Goal: Task Accomplishment & Management: Manage account settings

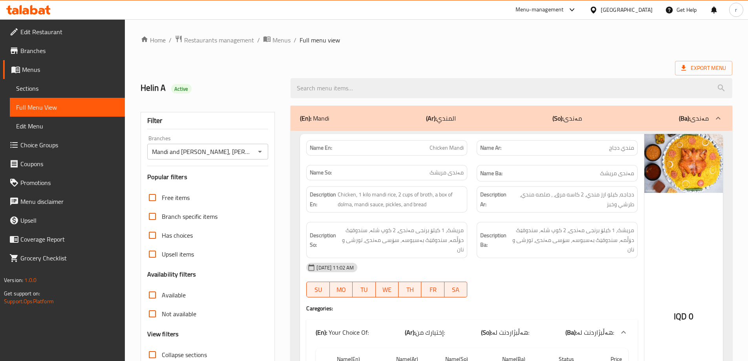
scroll to position [6767, 0]
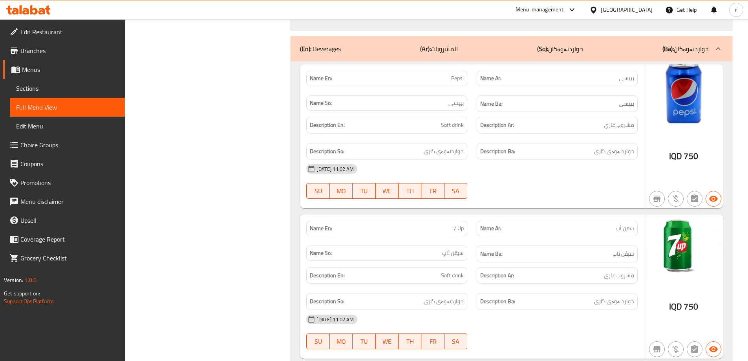
click at [35, 10] on icon at bounding box center [33, 9] width 7 height 9
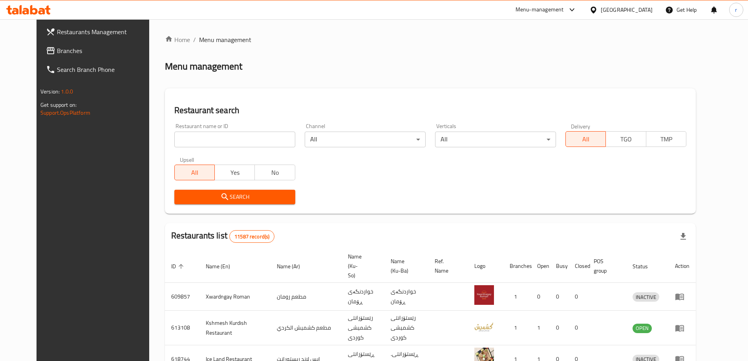
click at [57, 47] on span "Branches" at bounding box center [106, 50] width 98 height 9
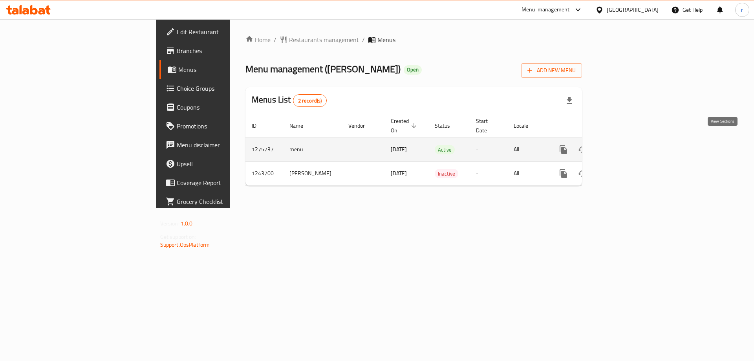
click at [630, 143] on link "enhanced table" at bounding box center [620, 149] width 19 height 19
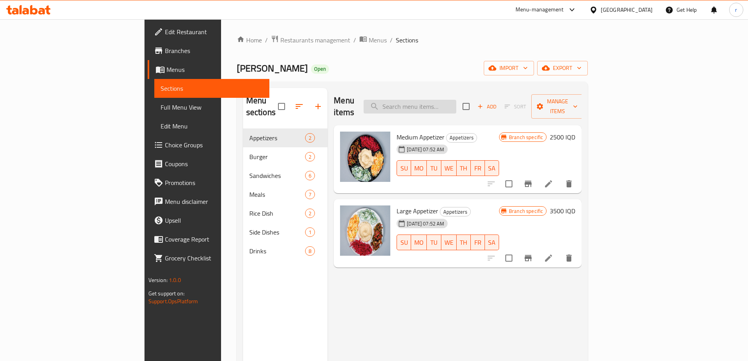
click at [439, 101] on input "search" at bounding box center [410, 107] width 93 height 14
paste input "Shawarma Meal"
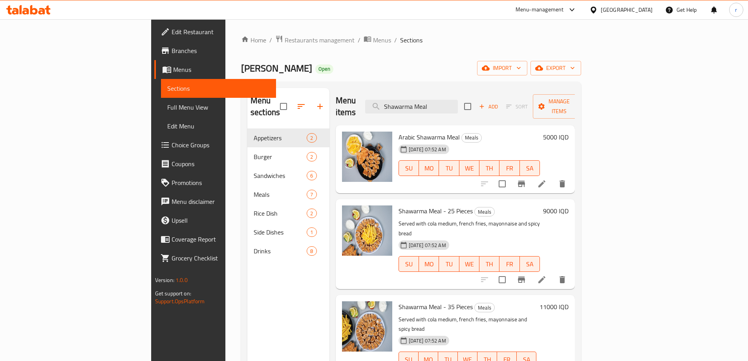
type input "Shawarma Meal"
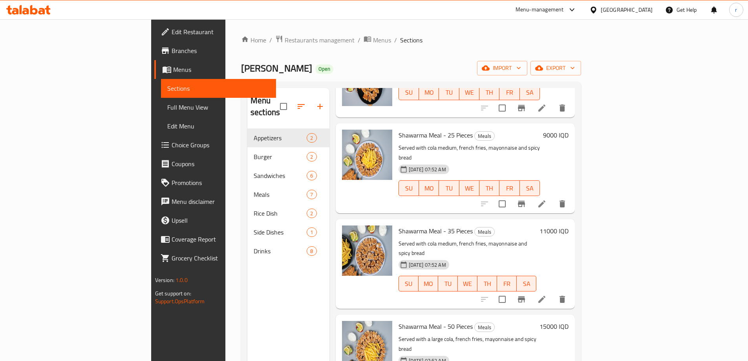
scroll to position [66, 0]
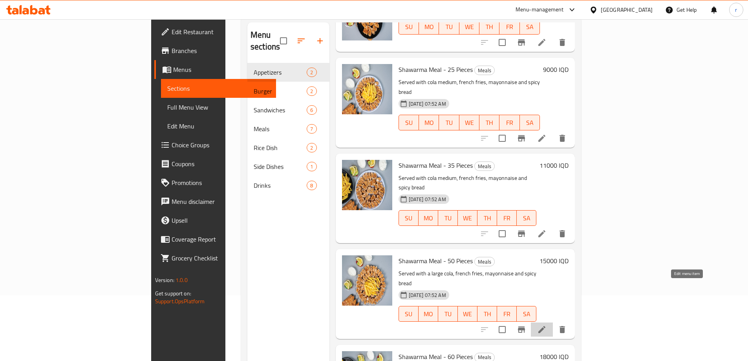
click at [547, 325] on icon at bounding box center [541, 329] width 9 height 9
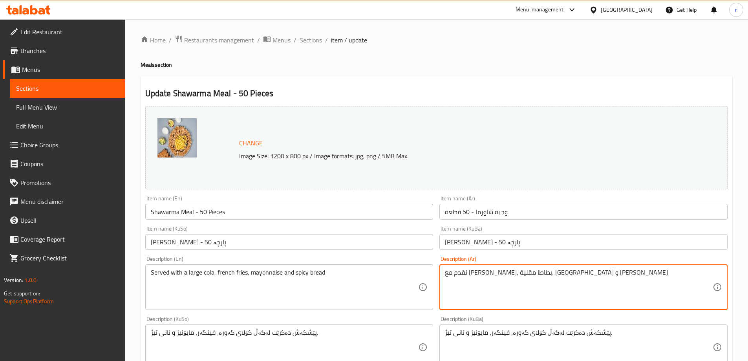
click at [490, 276] on textarea "تقدم مع [PERSON_NAME]، بطاطا مقلية، [GEOGRAPHIC_DATA] و [PERSON_NAME]" at bounding box center [579, 287] width 268 height 37
click at [489, 276] on textarea "تقدم مع [PERSON_NAME]، بطاطا مقلية، [GEOGRAPHIC_DATA] و [PERSON_NAME]" at bounding box center [579, 287] width 268 height 37
paste textarea "يقدم مع كوكاكولا وسط، بطاطس مقلية، مايونيز وخبز حار"
type textarea "يقدم مع كوكاكولا وسط، بطاطس مقلية، مايونيز وخبز حار"
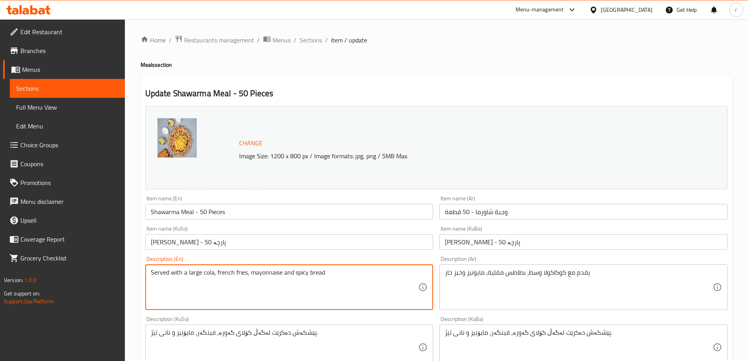
drag, startPoint x: 337, startPoint y: 276, endPoint x: 107, endPoint y: 281, distance: 229.8
paste textarea "medium coca-"
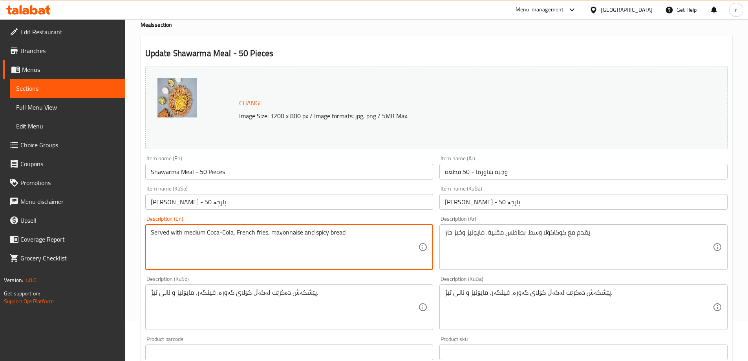
scroll to position [66, 0]
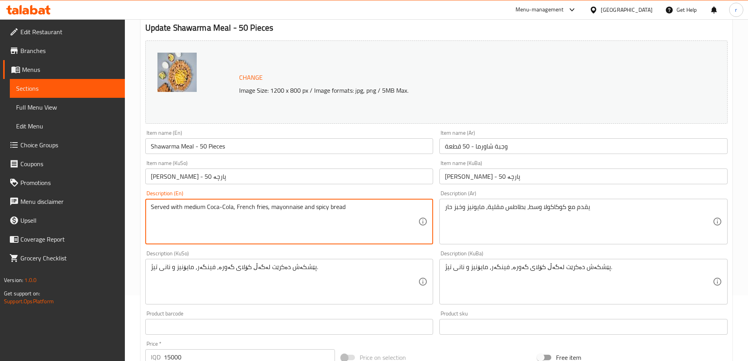
type textarea "Served with medium Coca-Cola, French fries, mayonnaise and spicy bread"
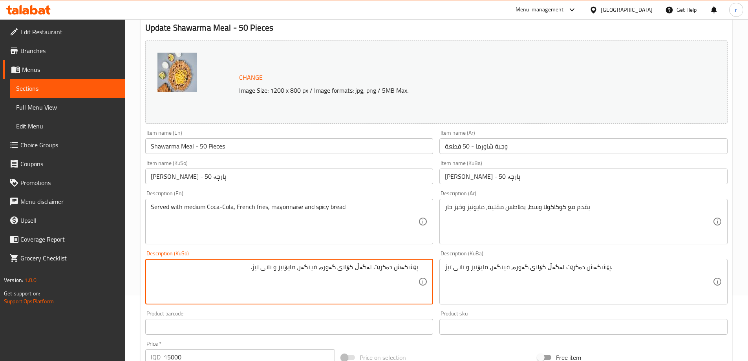
drag, startPoint x: 258, startPoint y: 268, endPoint x: 427, endPoint y: 271, distance: 169.3
click at [427, 271] on div "پێشکەش دەکرێت لەگەڵ کۆلای گەورە، فینگەر، مایۆنیز و نانی تیژ. Description (KuSo)" at bounding box center [289, 282] width 288 height 46
click at [304, 276] on textarea "پێشکەش دەکرێت لەگەڵ کۆکاکۆلا ناوەند، فینگەر، مایۆنیز و نانی تیژ" at bounding box center [285, 281] width 268 height 37
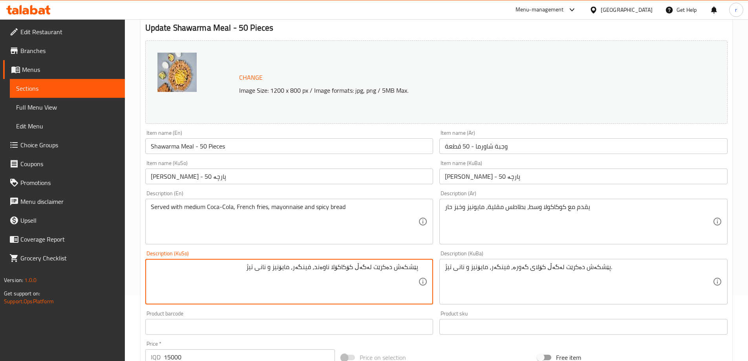
type textarea "پێشکەش دەکرێت لەگەڵ کۆکاکۆلا ناوەند، فینگەر، مایۆنیز و نانی تیژ"
click at [467, 266] on textarea "پێشکەش دەکرێت لەگەڵ کۆلای گەورە، فینگەر، مایۆنیز و نانی تیژ." at bounding box center [579, 281] width 268 height 37
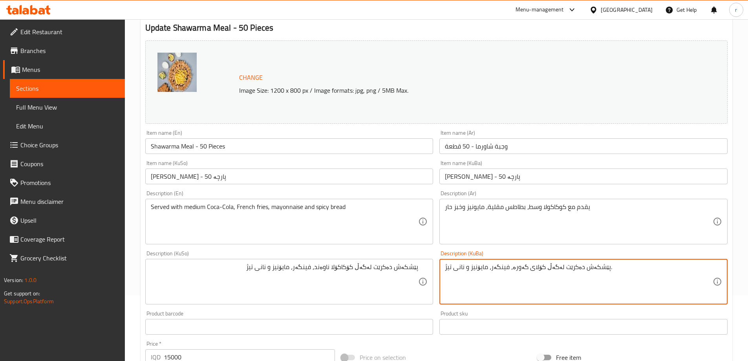
click at [467, 266] on textarea "پێشکەش دەکرێت لەگەڵ کۆلای گەورە، فینگەر، مایۆنیز و نانی تیژ." at bounding box center [579, 281] width 268 height 37
paste textarea "پێشکەش دەکرێت لەگەڵ کۆکاکۆلا ناوەند، فینگەر، مایۆنیز و نانی تیژ"
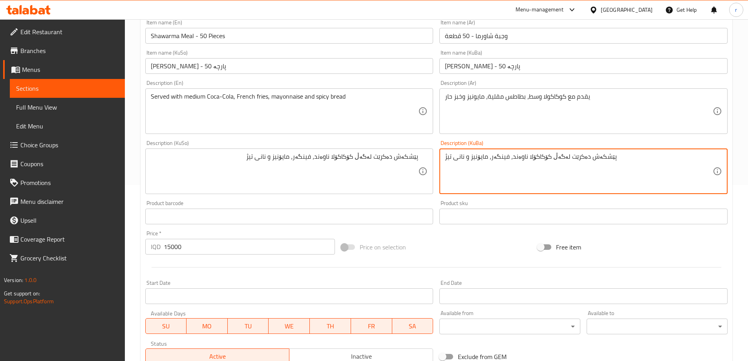
scroll to position [296, 0]
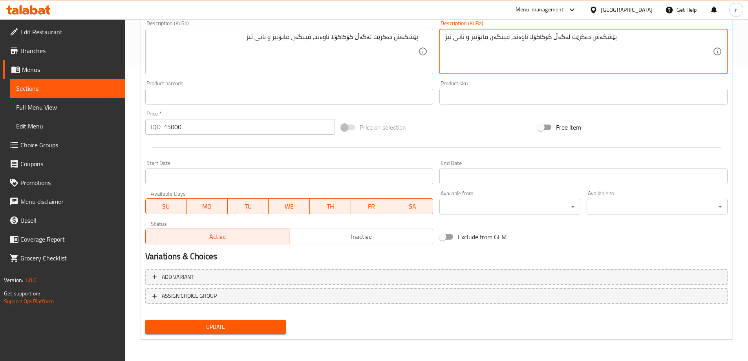
type textarea "پێشکەش دەکرێت لەگەڵ کۆکاکۆلا ناوەند، فینگەر، مایۆنیز و نانی تیژ"
click at [229, 327] on span "Update" at bounding box center [216, 327] width 128 height 10
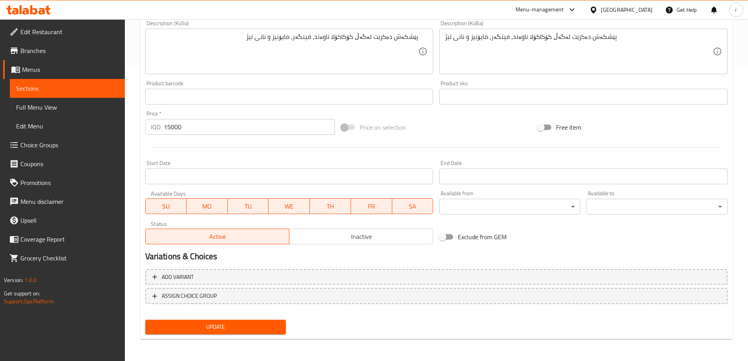
click at [247, 329] on span "Update" at bounding box center [216, 327] width 128 height 10
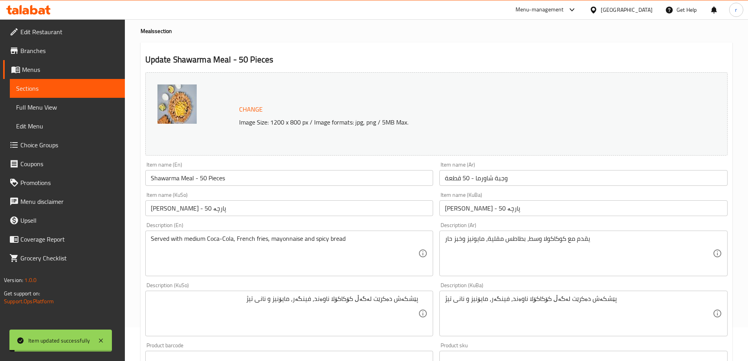
scroll to position [0, 0]
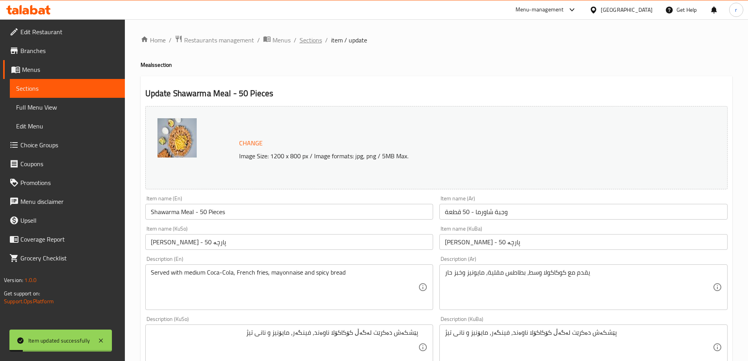
click at [313, 39] on span "Sections" at bounding box center [311, 39] width 22 height 9
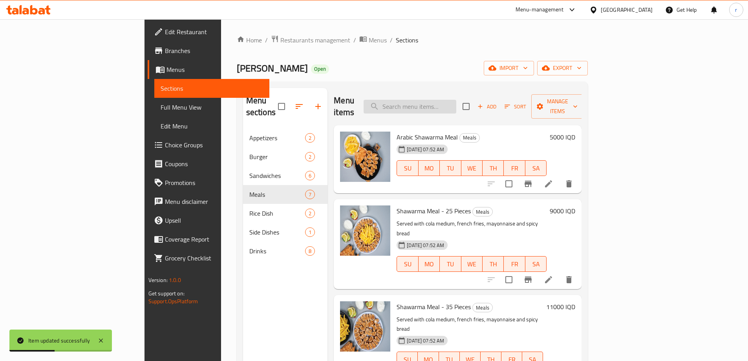
click at [448, 101] on input "search" at bounding box center [410, 107] width 93 height 14
type input "meal"
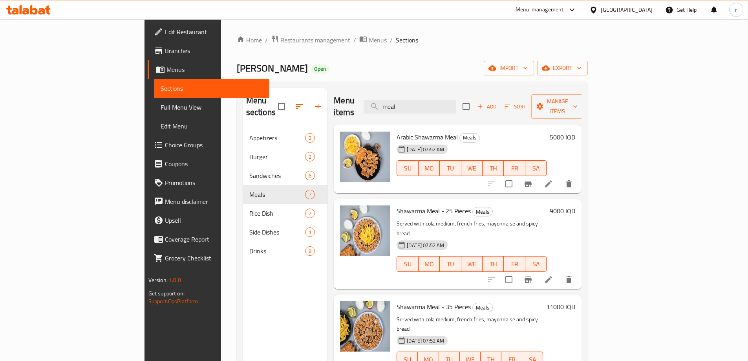
click at [575, 205] on h6 "9000 IQD" at bounding box center [563, 210] width 26 height 11
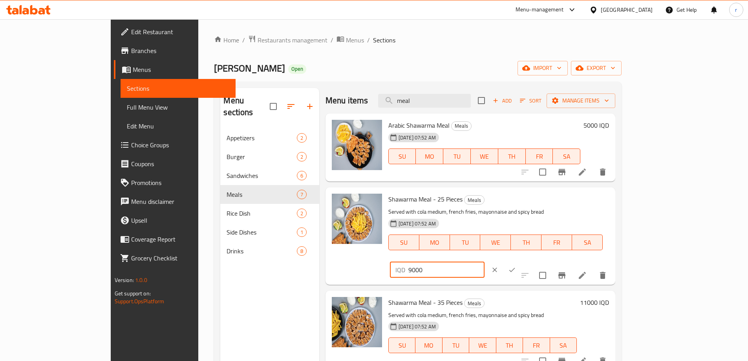
drag, startPoint x: 611, startPoint y: 202, endPoint x: 603, endPoint y: 202, distance: 8.2
click at [485, 262] on div "IQD 9000 ​" at bounding box center [437, 270] width 95 height 16
click at [346, 38] on span "Menus" at bounding box center [355, 39] width 18 height 9
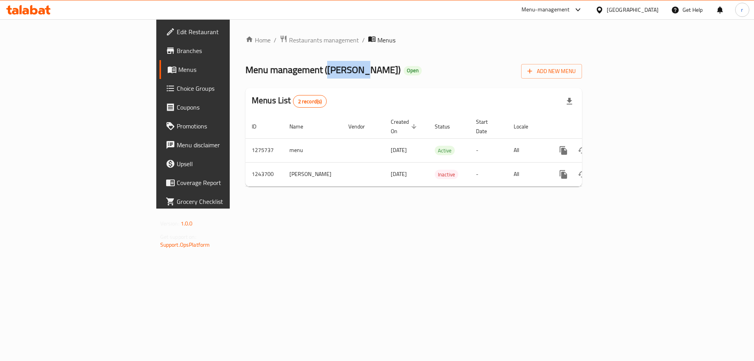
drag, startPoint x: 224, startPoint y: 69, endPoint x: 259, endPoint y: 69, distance: 34.6
click at [259, 69] on span "Menu management ( [PERSON_NAME] )" at bounding box center [322, 70] width 155 height 18
copy span "[PERSON_NAME]"
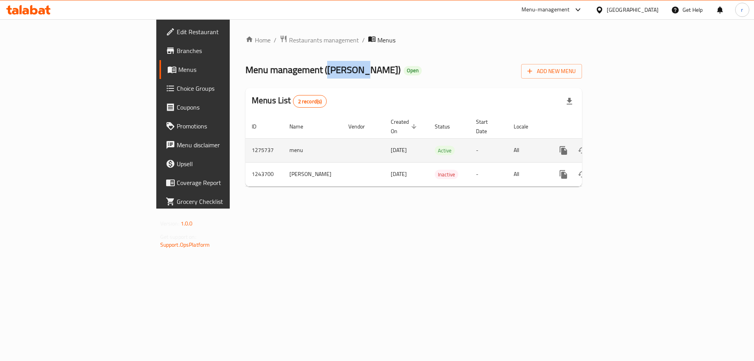
click at [568, 146] on icon "more" at bounding box center [563, 150] width 9 height 9
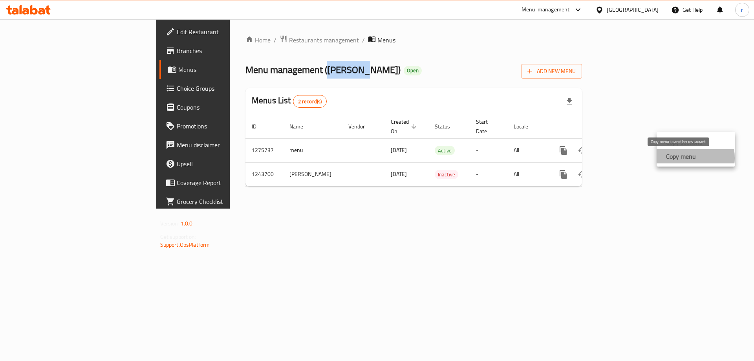
click at [681, 158] on strong "Copy menu" at bounding box center [681, 156] width 30 height 9
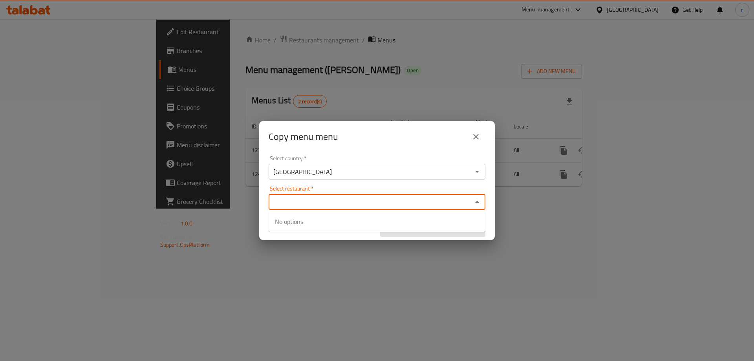
click at [350, 201] on input "Select restaurant   *" at bounding box center [370, 201] width 199 height 11
paste input "[PERSON_NAME]"
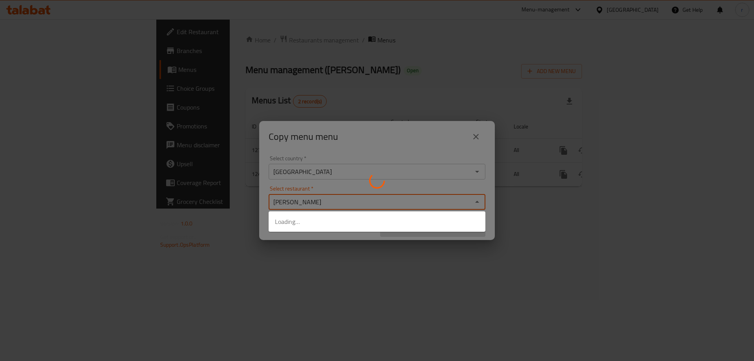
type input "[PERSON_NAME]"
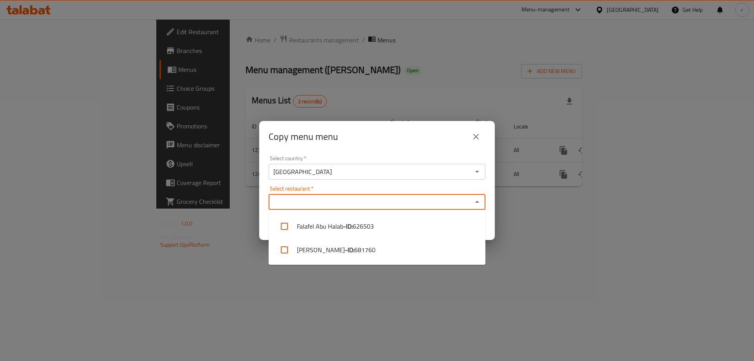
click at [319, 198] on input "Select restaurant   *" at bounding box center [370, 201] width 199 height 11
click at [345, 248] on b "- ID:" at bounding box center [349, 249] width 9 height 9
checkbox input "true"
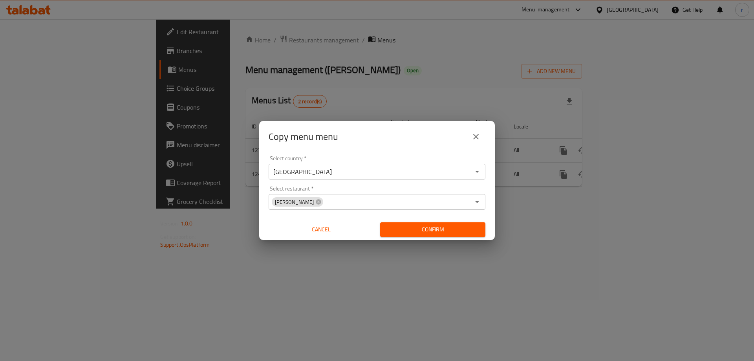
click at [351, 277] on div "Copy menu menu Select country   * [GEOGRAPHIC_DATA] Select country * Select res…" at bounding box center [377, 180] width 754 height 361
click at [426, 230] on span "Confirm" at bounding box center [432, 230] width 93 height 10
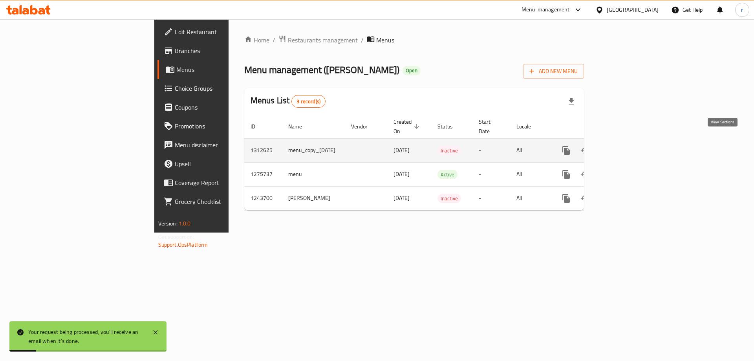
click at [628, 146] on icon "enhanced table" at bounding box center [622, 150] width 9 height 9
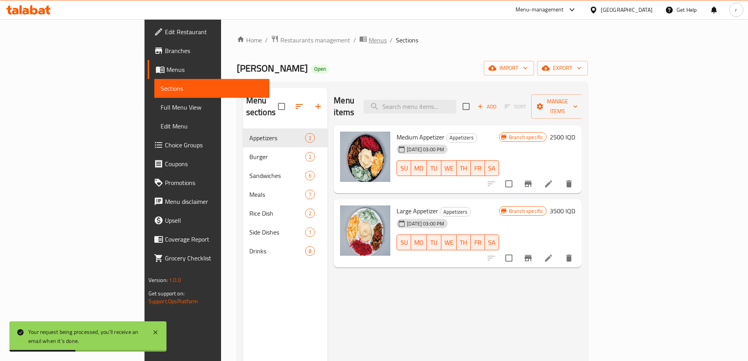
click at [369, 41] on span "Menus" at bounding box center [378, 39] width 18 height 9
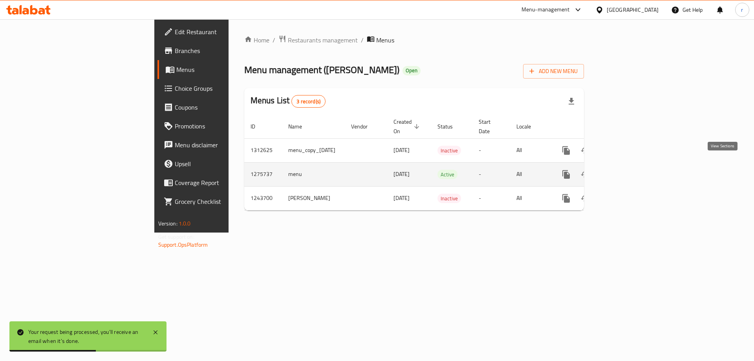
click at [628, 170] on icon "enhanced table" at bounding box center [622, 174] width 9 height 9
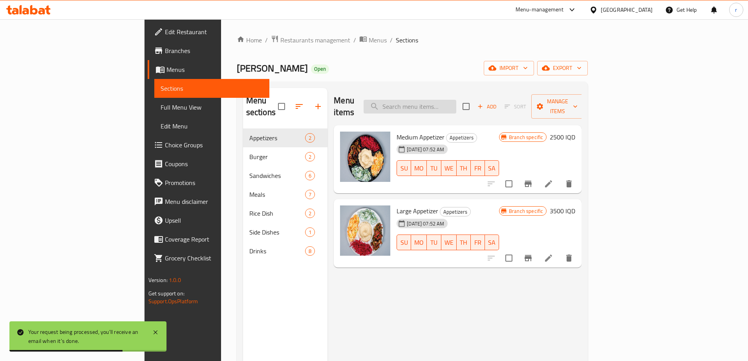
click at [453, 101] on input "search" at bounding box center [410, 107] width 93 height 14
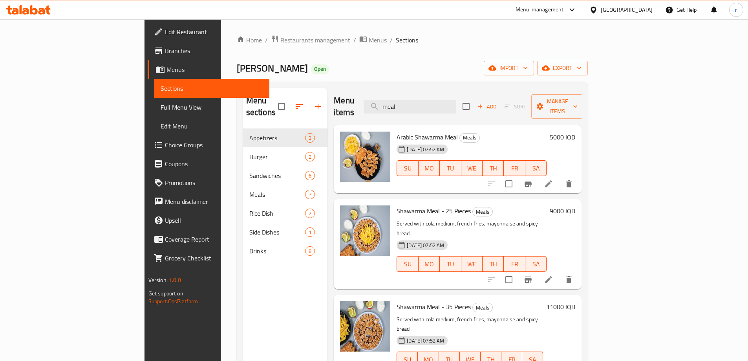
scroll to position [66, 0]
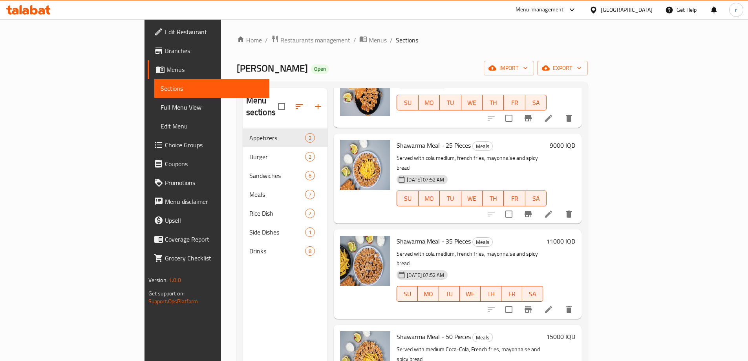
type input "meal"
click at [575, 140] on h6 "9000 IQD" at bounding box center [563, 145] width 26 height 11
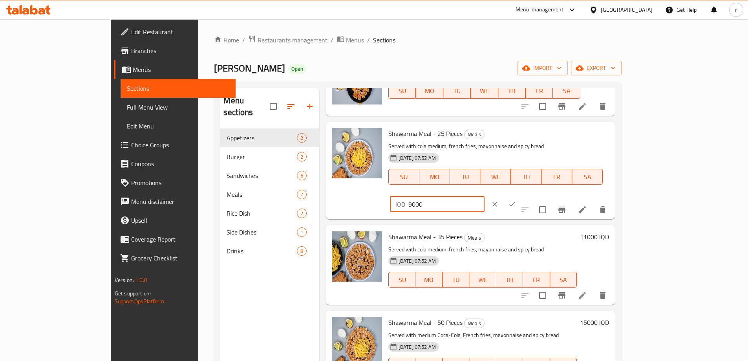
click at [485, 196] on input "9000" at bounding box center [446, 204] width 76 height 16
type input "12000"
click at [516, 200] on icon "ok" at bounding box center [512, 204] width 8 height 8
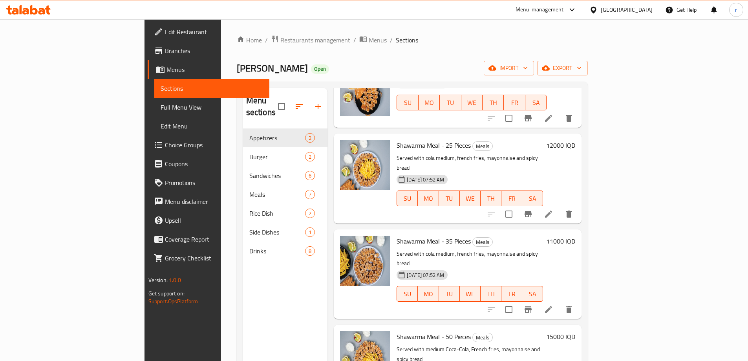
click at [575, 236] on h6 "11000 IQD" at bounding box center [560, 241] width 29 height 11
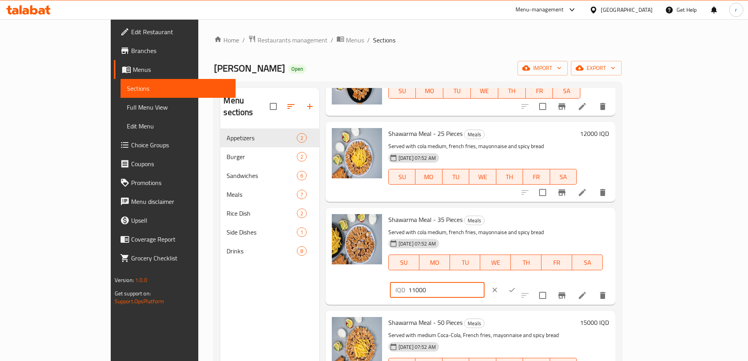
click at [485, 282] on input "11000" at bounding box center [446, 290] width 76 height 16
type input "15000"
click at [516, 286] on icon "ok" at bounding box center [512, 290] width 8 height 8
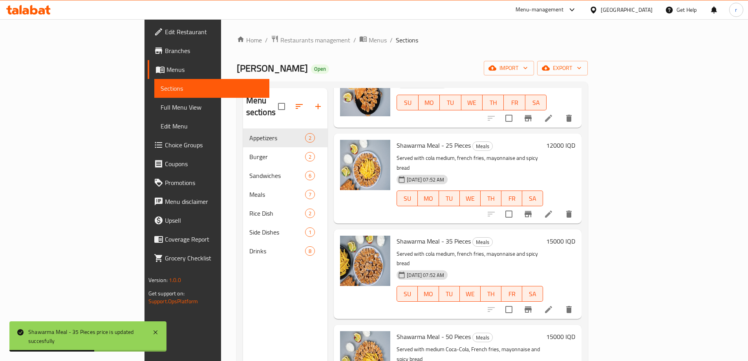
click at [575, 331] on h6 "15000 IQD" at bounding box center [560, 336] width 29 height 11
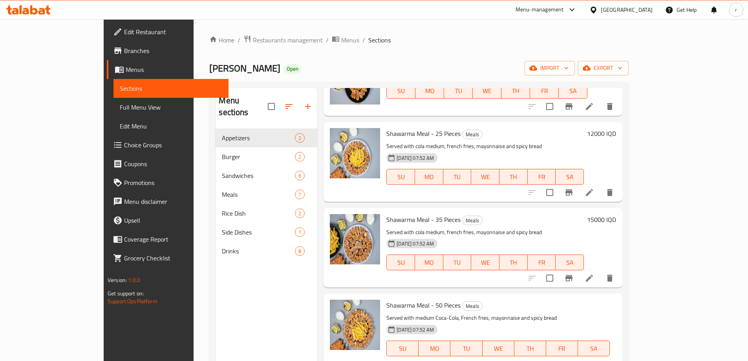
type input "18000"
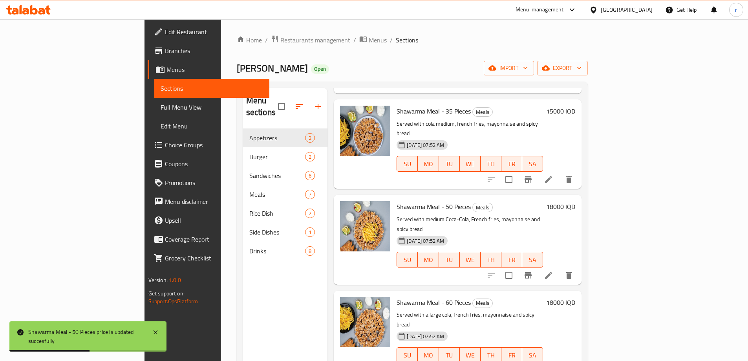
scroll to position [196, 0]
click at [575, 296] on h6 "18000 IQD" at bounding box center [560, 301] width 29 height 11
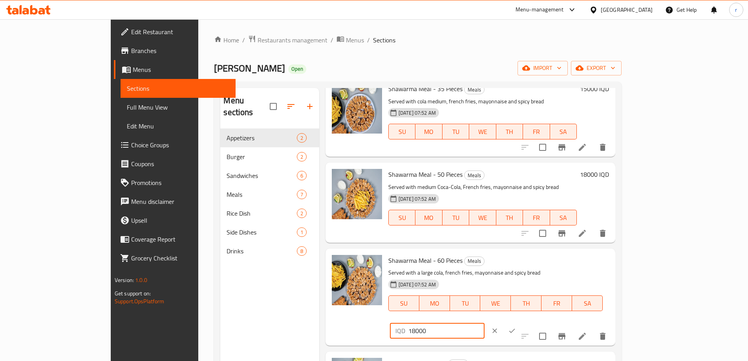
drag, startPoint x: 614, startPoint y: 262, endPoint x: 604, endPoint y: 262, distance: 10.2
click at [485, 323] on div "IQD 18000 ​" at bounding box center [437, 331] width 95 height 16
type input "20000"
click at [516, 327] on icon "ok" at bounding box center [512, 331] width 8 height 8
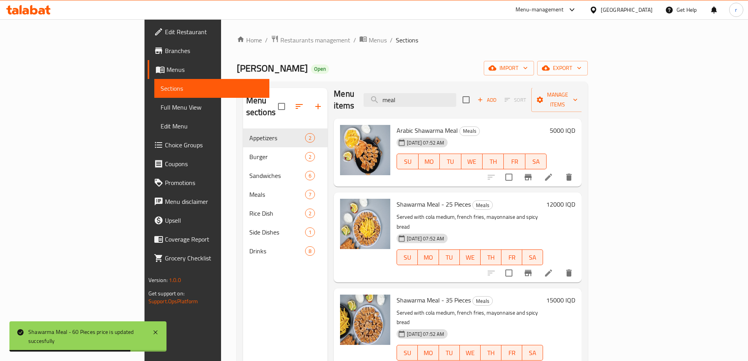
scroll to position [0, 0]
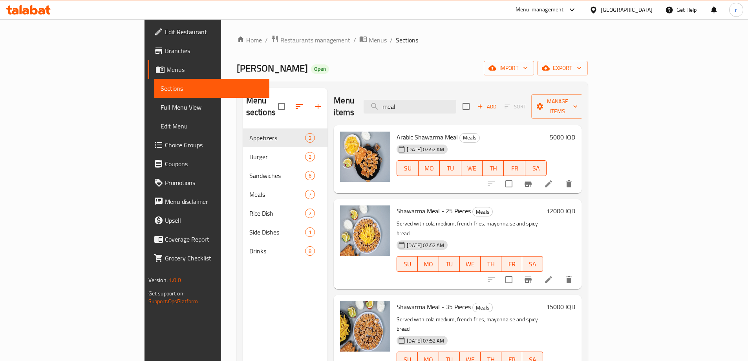
click at [575, 132] on h6 "5000 IQD" at bounding box center [563, 137] width 26 height 11
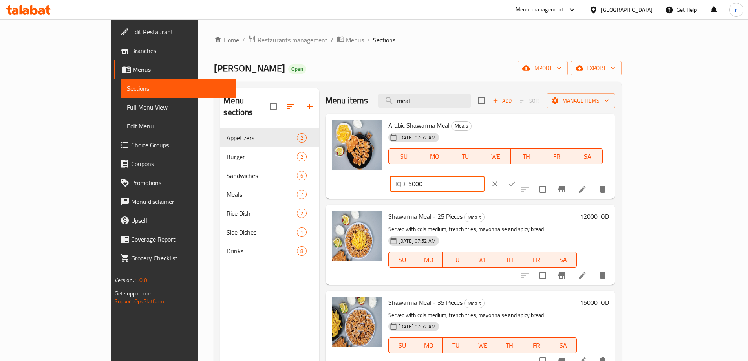
drag, startPoint x: 612, startPoint y: 128, endPoint x: 604, endPoint y: 129, distance: 8.3
click at [485, 176] on div "IQD 5000 ​" at bounding box center [437, 184] width 95 height 16
type input "8000"
click at [515, 182] on icon "ok" at bounding box center [512, 184] width 6 height 4
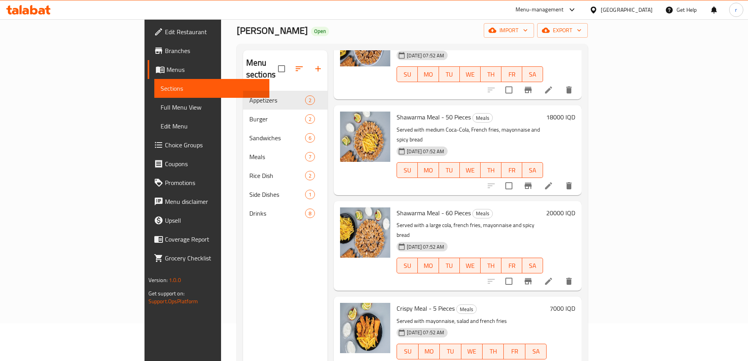
scroll to position [66, 0]
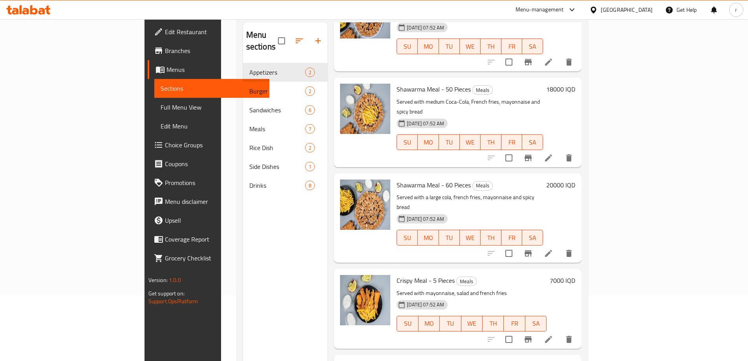
click at [575, 275] on h6 "7000 IQD" at bounding box center [563, 280] width 26 height 11
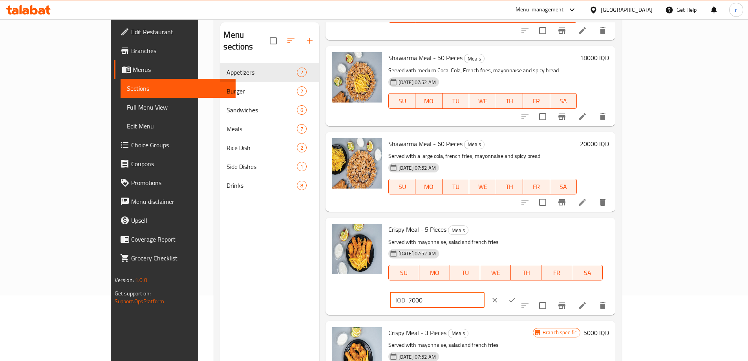
drag, startPoint x: 612, startPoint y: 234, endPoint x: 596, endPoint y: 235, distance: 15.7
click at [485, 292] on div "IQD 7000 ​" at bounding box center [437, 300] width 95 height 16
type input "10000"
click at [516, 296] on icon "ok" at bounding box center [512, 300] width 8 height 8
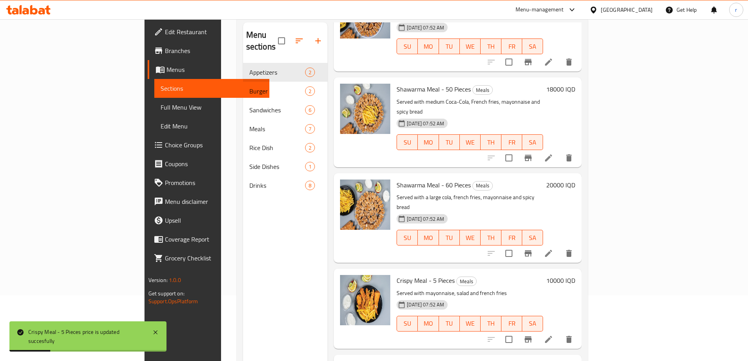
scroll to position [110, 0]
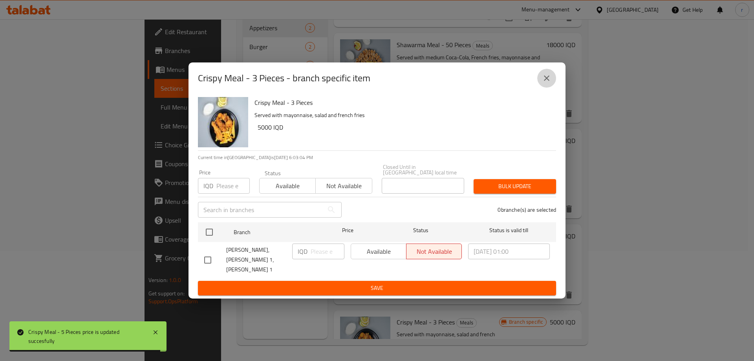
click at [544, 83] on icon "close" at bounding box center [546, 77] width 9 height 9
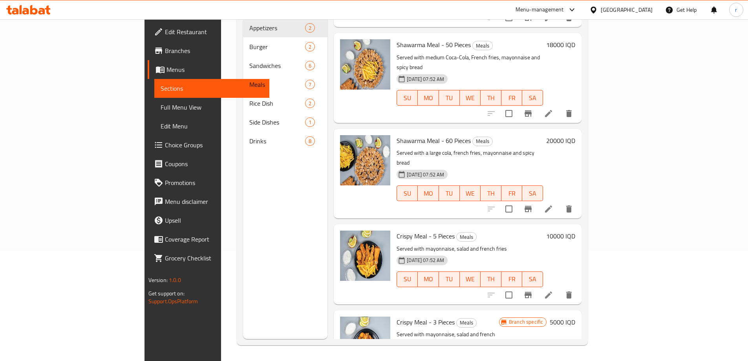
click at [575, 317] on h6 "5000 IQD" at bounding box center [563, 322] width 26 height 11
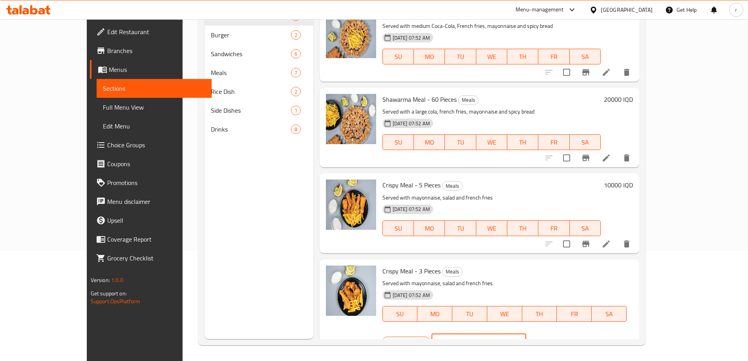
drag, startPoint x: 609, startPoint y: 277, endPoint x: 603, endPoint y: 277, distance: 5.9
click at [526, 333] on div "IQD 5000 ​" at bounding box center [479, 341] width 95 height 16
type input "7000"
click at [558, 337] on icon "ok" at bounding box center [554, 341] width 8 height 8
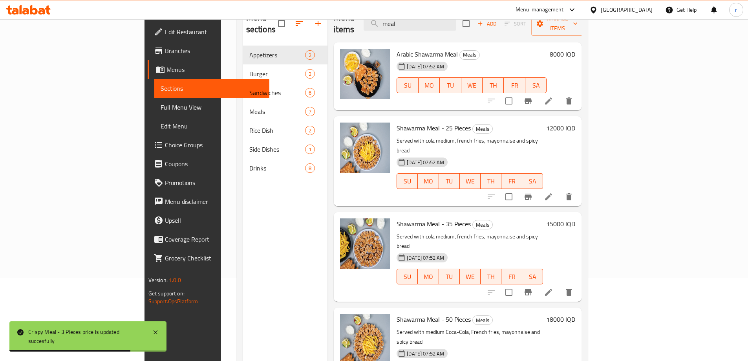
scroll to position [0, 0]
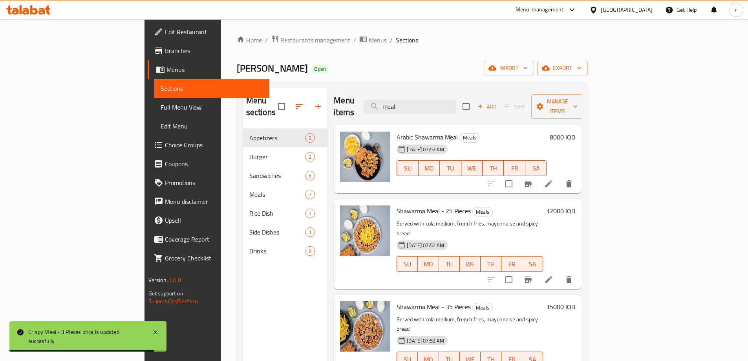
drag, startPoint x: 455, startPoint y: 100, endPoint x: 416, endPoint y: 101, distance: 38.5
click at [416, 101] on div "Menu items meal Add Sort Manage items" at bounding box center [458, 106] width 248 height 37
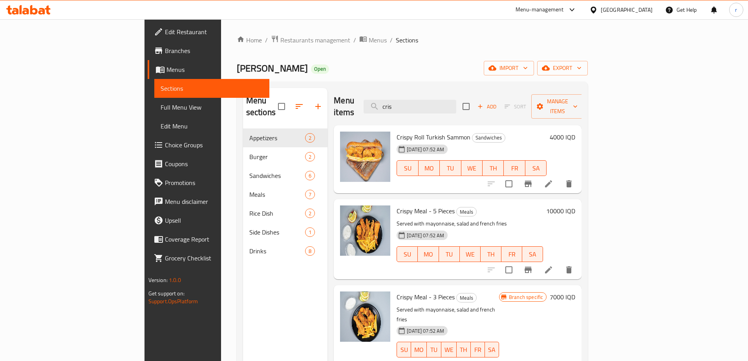
type input "cris"
click at [575, 132] on h6 "4000 IQD" at bounding box center [563, 137] width 26 height 11
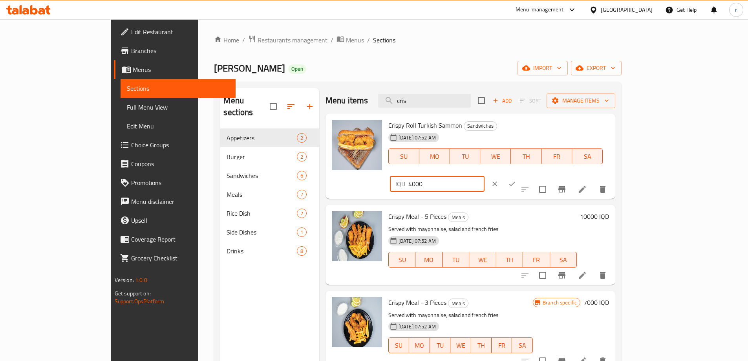
drag, startPoint x: 615, startPoint y: 128, endPoint x: 607, endPoint y: 128, distance: 7.9
click at [485, 176] on div "IQD 4000 ​" at bounding box center [437, 184] width 95 height 16
type input "5000"
click at [516, 180] on icon "ok" at bounding box center [512, 184] width 8 height 8
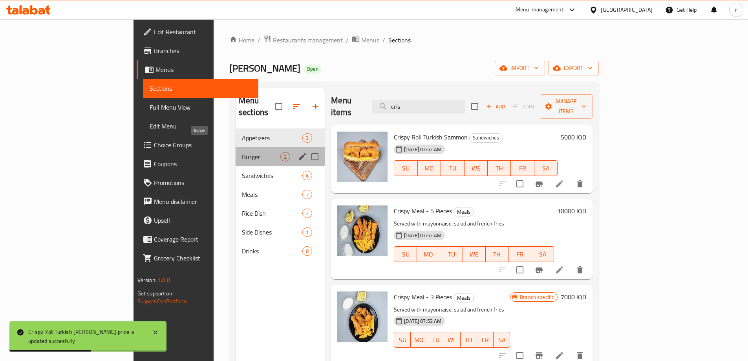
drag, startPoint x: 197, startPoint y: 141, endPoint x: 227, endPoint y: 147, distance: 30.6
click at [242, 152] on span "Burger" at bounding box center [261, 156] width 38 height 9
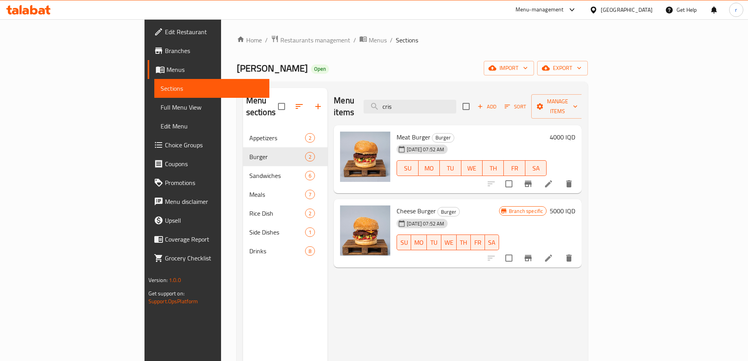
click at [575, 132] on h6 "4000 IQD" at bounding box center [563, 137] width 26 height 11
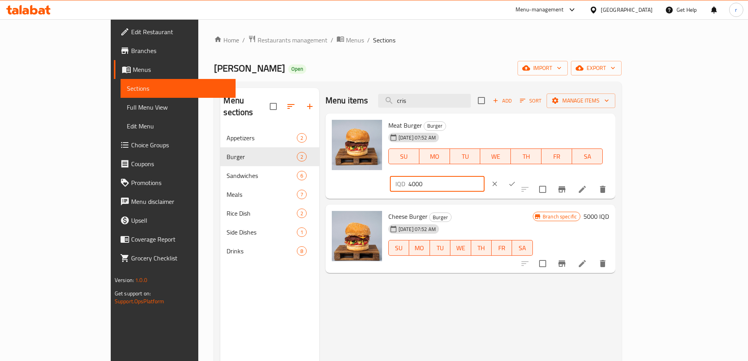
drag, startPoint x: 615, startPoint y: 128, endPoint x: 590, endPoint y: 130, distance: 24.8
click at [590, 130] on div "Meat Burger Burger [DATE] 07:52 AM SU MO TU WE TH FR SA IQD 4000 ​" at bounding box center [498, 156] width 227 height 79
type input "6000"
click at [516, 180] on icon "ok" at bounding box center [512, 184] width 8 height 8
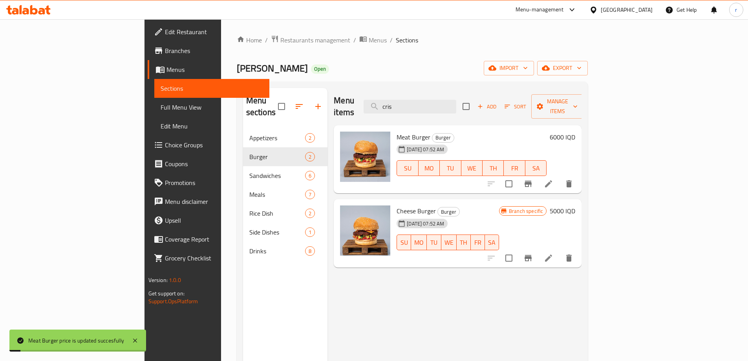
click at [532, 255] on icon "Branch-specific-item" at bounding box center [528, 258] width 7 height 6
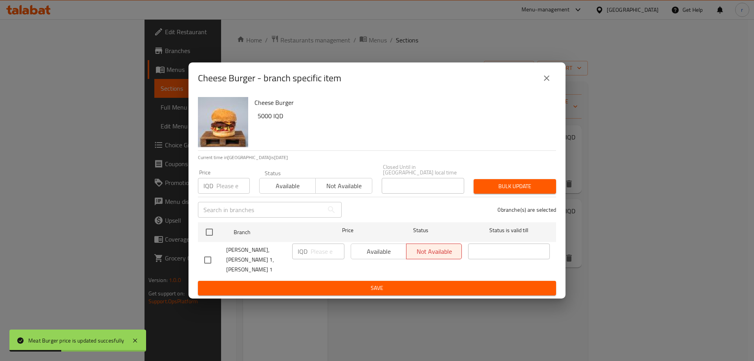
click at [544, 83] on icon "close" at bounding box center [546, 77] width 9 height 9
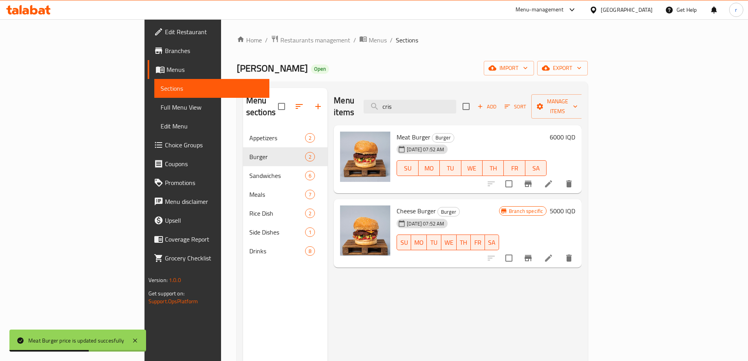
click at [575, 205] on h6 "5000 IQD" at bounding box center [563, 210] width 26 height 11
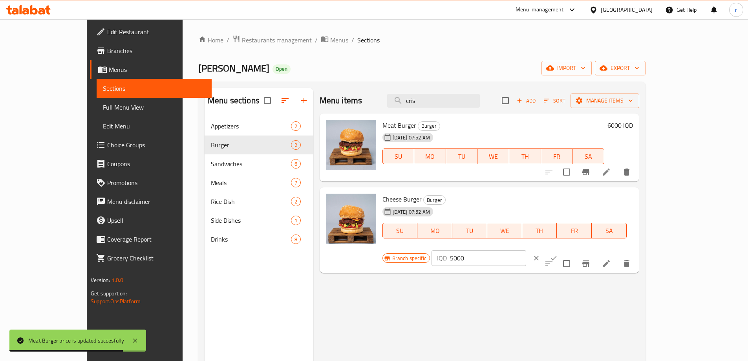
drag, startPoint x: 616, startPoint y: 201, endPoint x: 610, endPoint y: 203, distance: 6.4
click at [526, 250] on div "IQD 5000 ​" at bounding box center [479, 258] width 95 height 16
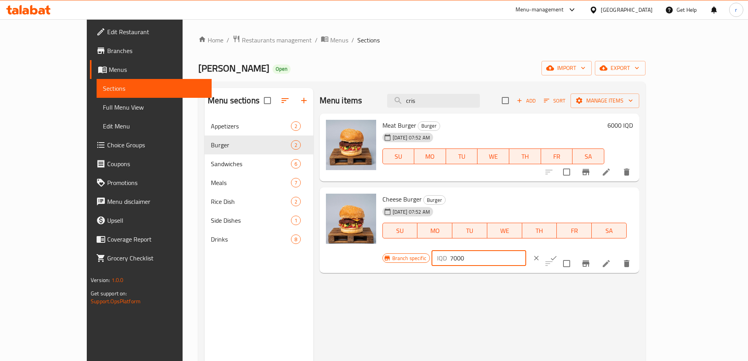
type input "7000"
click at [558, 254] on icon "ok" at bounding box center [554, 258] width 8 height 8
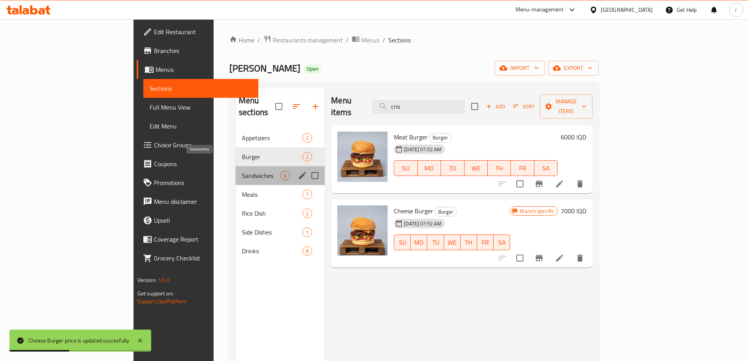
click at [242, 171] on span "Sandwiches" at bounding box center [261, 175] width 38 height 9
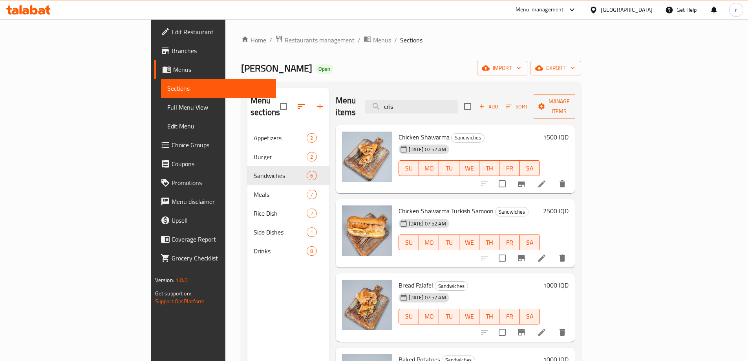
click at [569, 132] on h6 "1500 IQD" at bounding box center [556, 137] width 26 height 11
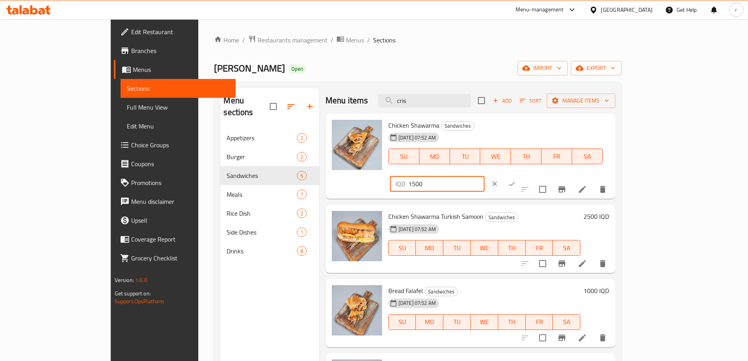
drag, startPoint x: 620, startPoint y: 129, endPoint x: 567, endPoint y: 137, distance: 53.6
click at [567, 137] on div "Chicken Shawarma Sandwiches [DATE] 07:52 AM SU MO TU WE TH FR SA IQD 1500 ​" at bounding box center [498, 156] width 227 height 79
type input "2000"
click at [521, 175] on button "ok" at bounding box center [511, 183] width 17 height 17
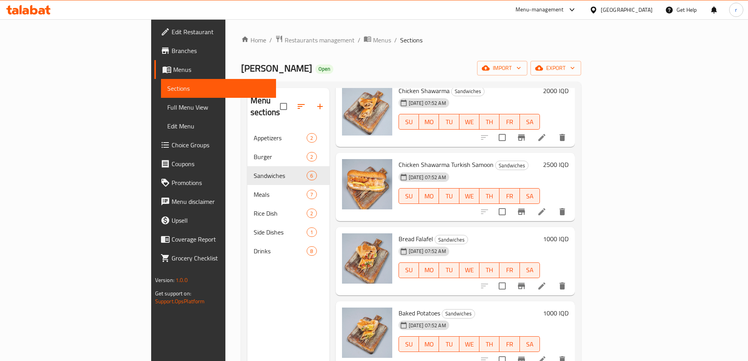
scroll to position [66, 0]
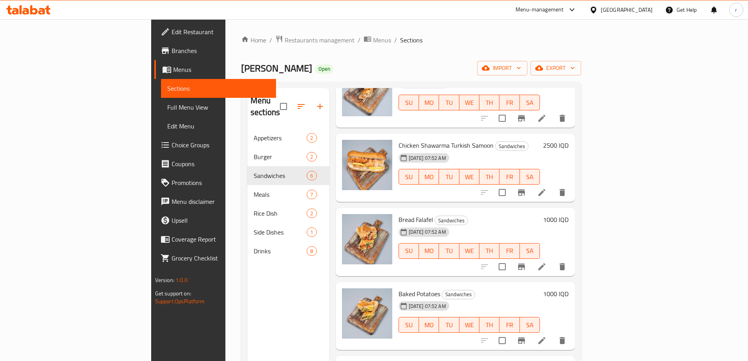
click at [569, 214] on h6 "1000 IQD" at bounding box center [556, 219] width 26 height 11
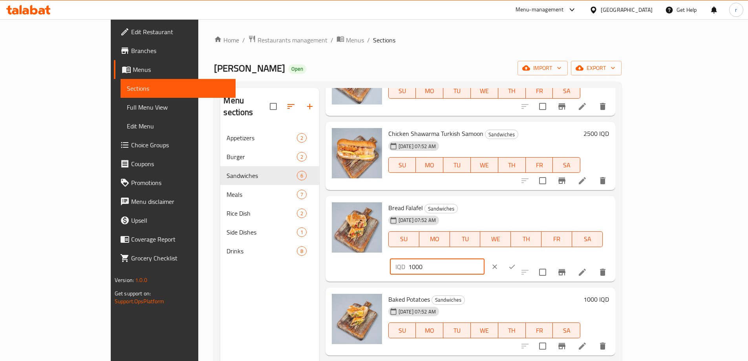
click at [485, 259] on input "1000" at bounding box center [446, 267] width 76 height 16
type input "15000"
click at [521, 258] on button "ok" at bounding box center [511, 266] width 17 height 17
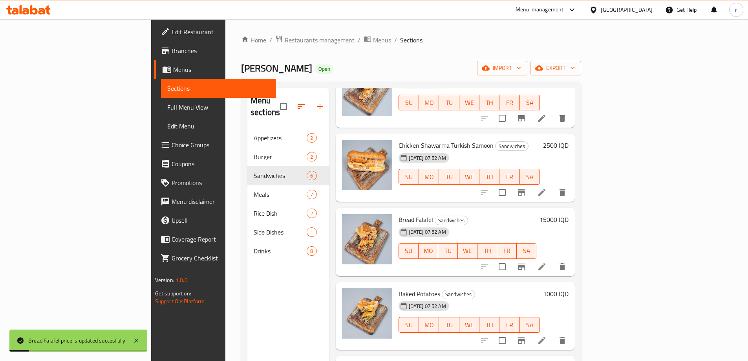
click at [569, 214] on h6 "15000 IQD" at bounding box center [554, 219] width 29 height 11
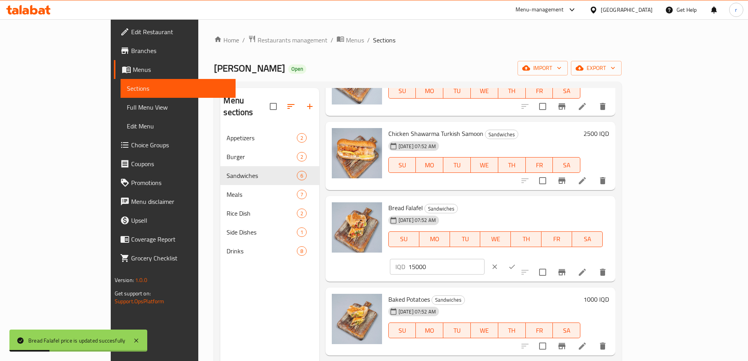
click at [485, 259] on input "15000" at bounding box center [446, 267] width 76 height 16
type input "1500"
click at [516, 263] on icon "ok" at bounding box center [512, 267] width 8 height 8
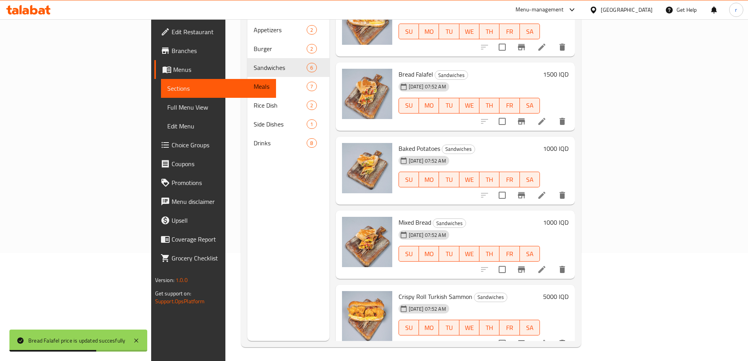
scroll to position [110, 0]
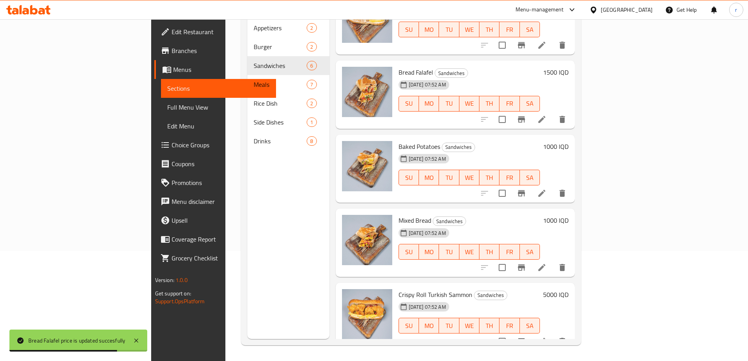
click at [569, 215] on h6 "1000 IQD" at bounding box center [556, 220] width 26 height 11
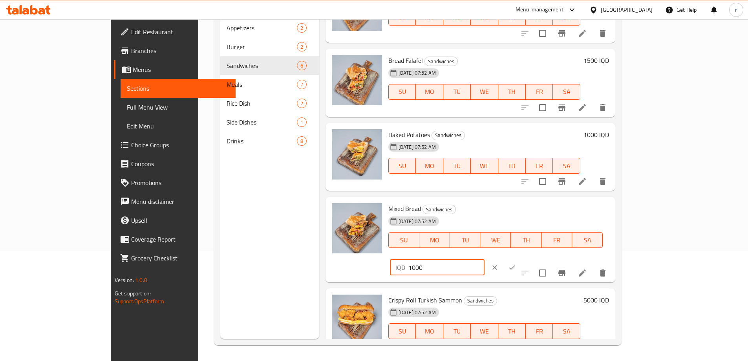
click at [485, 260] on input "1000" at bounding box center [446, 268] width 76 height 16
type input "2000"
click at [516, 264] on icon "ok" at bounding box center [512, 268] width 8 height 8
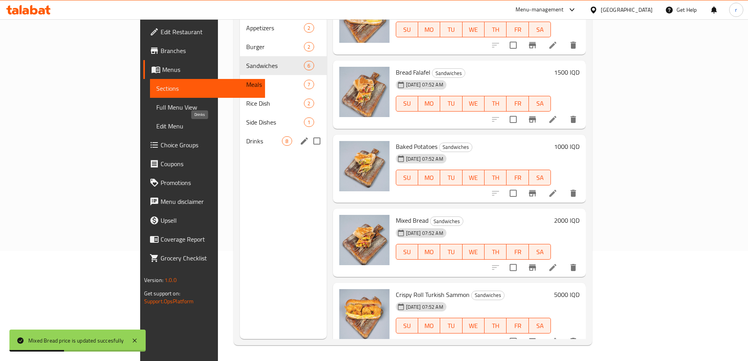
click at [246, 136] on span "Drinks" at bounding box center [264, 140] width 36 height 9
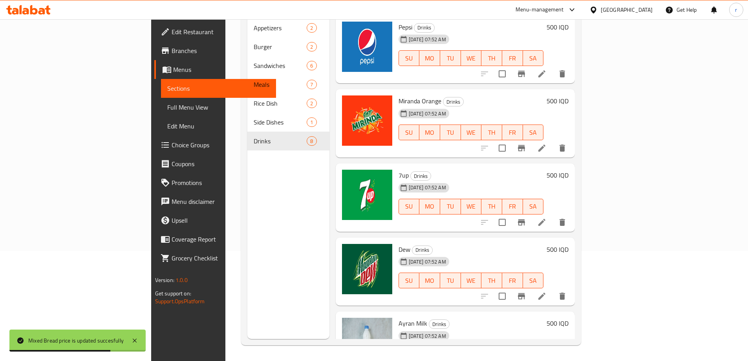
scroll to position [131, 0]
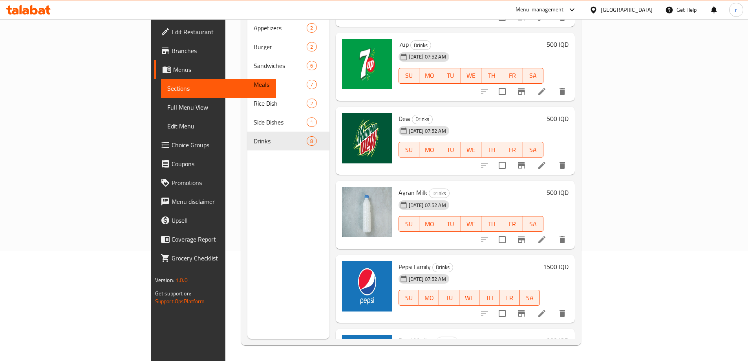
click at [569, 187] on h6 "500 IQD" at bounding box center [558, 192] width 22 height 11
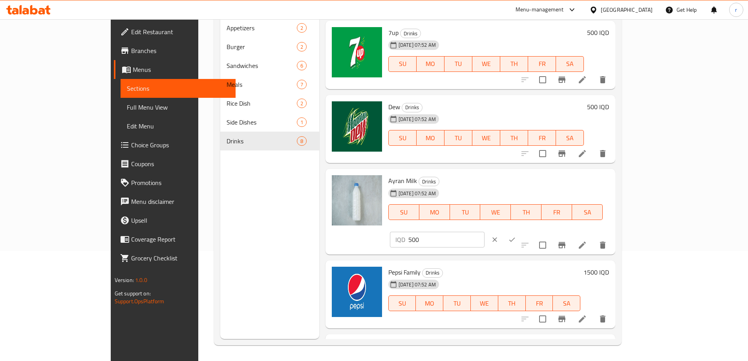
drag, startPoint x: 524, startPoint y: 183, endPoint x: 487, endPoint y: 189, distance: 36.6
click at [497, 187] on div "Ayran Milk Drinks [DATE] 07:52 AM SU MO TU WE TH FR SA IQD 500 ​" at bounding box center [498, 211] width 227 height 79
type input "1000"
click at [516, 236] on icon "ok" at bounding box center [512, 240] width 8 height 8
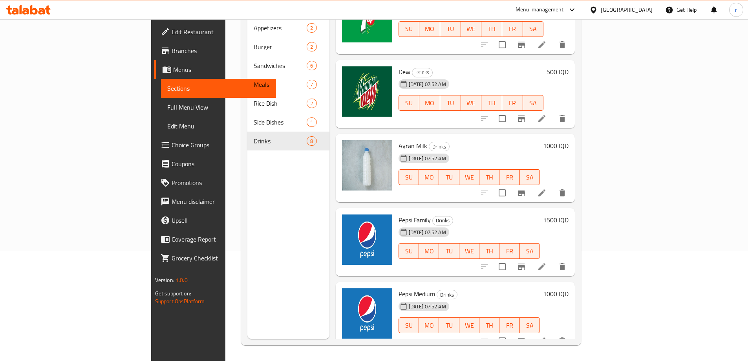
scroll to position [196, 0]
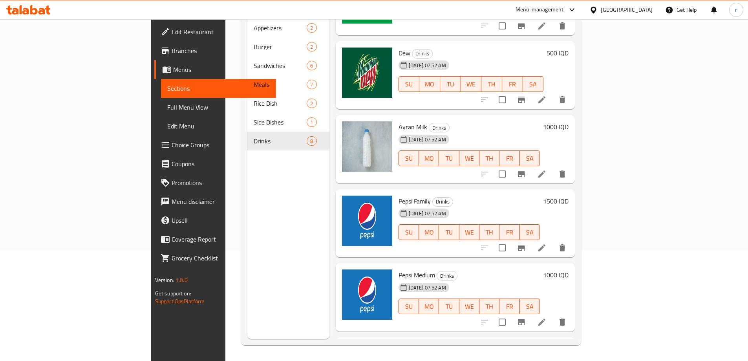
click at [569, 196] on h6 "1500 IQD" at bounding box center [556, 201] width 26 height 11
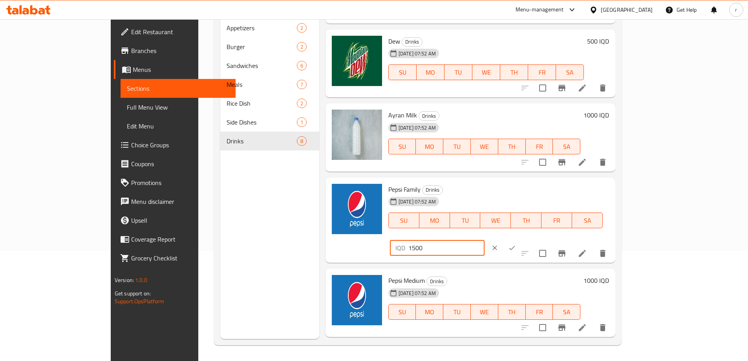
click at [485, 240] on input "1500" at bounding box center [446, 248] width 76 height 16
type input "1000"
click at [516, 244] on icon "ok" at bounding box center [512, 248] width 8 height 8
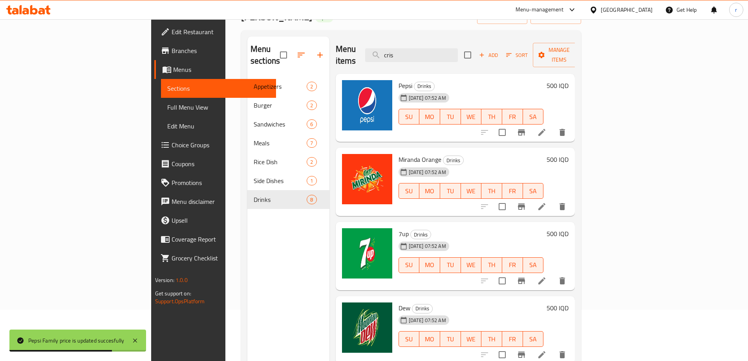
scroll to position [0, 0]
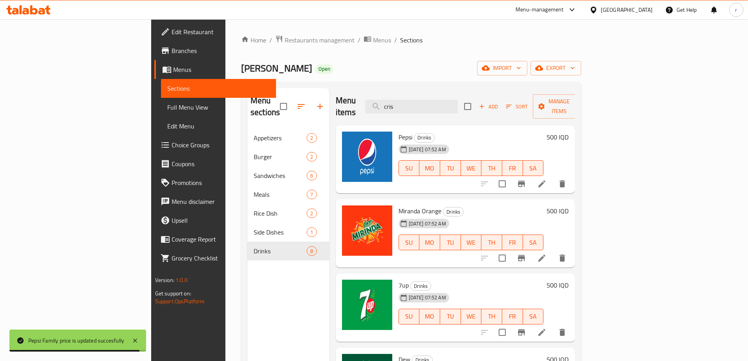
click at [569, 132] on h6 "500 IQD" at bounding box center [558, 137] width 22 height 11
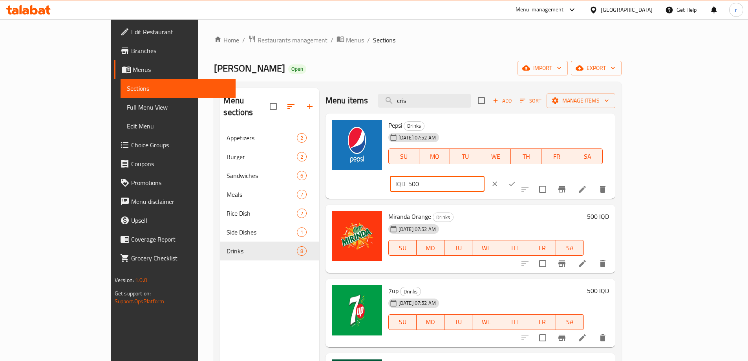
drag, startPoint x: 538, startPoint y: 135, endPoint x: 493, endPoint y: 141, distance: 45.5
click at [493, 141] on div "Pepsi Drinks [DATE] 07:52 AM SU MO TU WE TH FR SA IQD 500 ​" at bounding box center [498, 156] width 227 height 79
type input "1000"
click at [515, 182] on icon "ok" at bounding box center [512, 184] width 6 height 4
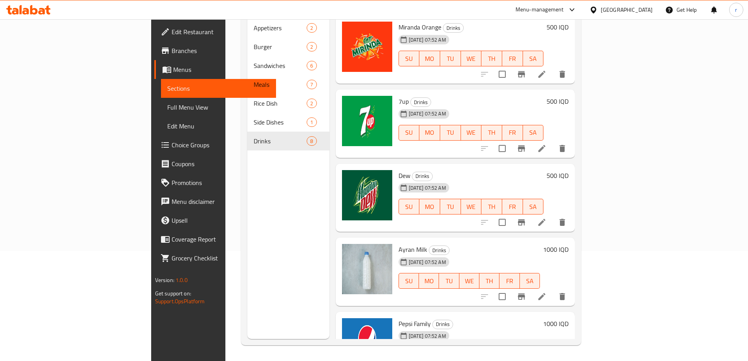
scroll to position [55, 0]
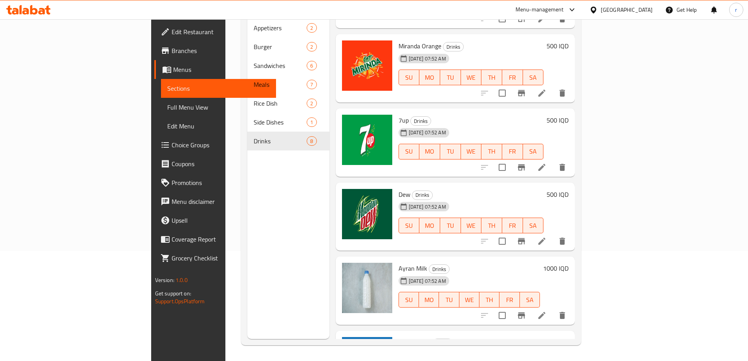
click at [569, 189] on h6 "500 IQD" at bounding box center [558, 194] width 22 height 11
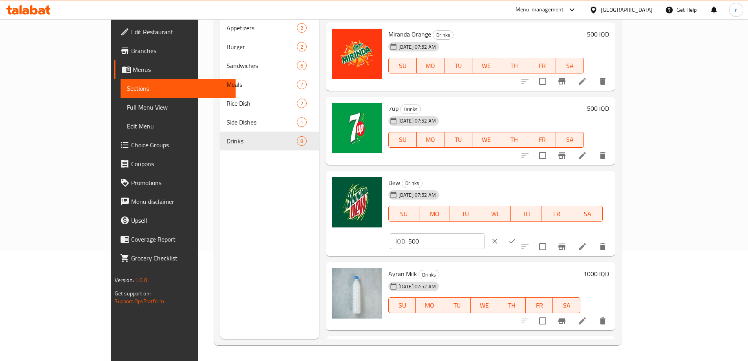
drag, startPoint x: 620, startPoint y: 187, endPoint x: 553, endPoint y: 193, distance: 67.0
click at [556, 192] on div "Dew Drinks [DATE] 07:52 AM SU MO TU WE TH FR SA IQD 500 ​" at bounding box center [498, 213] width 227 height 79
type input "1000"
click at [516, 237] on icon "ok" at bounding box center [512, 241] width 8 height 8
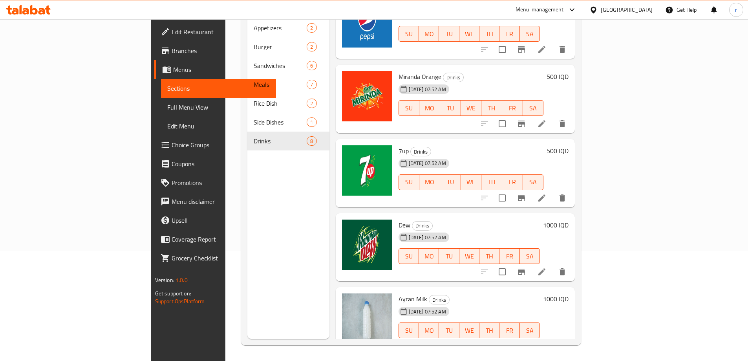
scroll to position [0, 0]
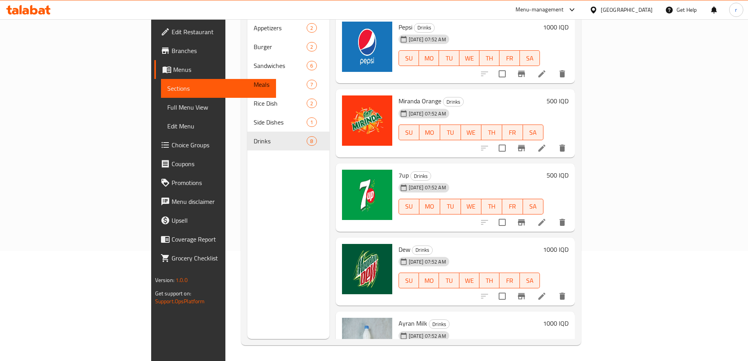
click at [569, 95] on h6 "500 IQD" at bounding box center [558, 100] width 22 height 11
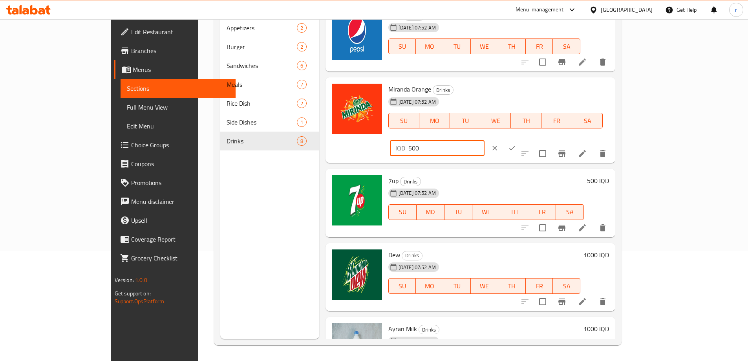
drag, startPoint x: 637, startPoint y: 98, endPoint x: 543, endPoint y: 92, distance: 94.5
click at [543, 92] on div "Miranda Orange Drinks [DATE] 07:52 AM SU MO TU WE TH FR SA IQD 500 ​" at bounding box center [498, 120] width 227 height 79
type input "1000"
click at [516, 144] on icon "ok" at bounding box center [512, 148] width 8 height 8
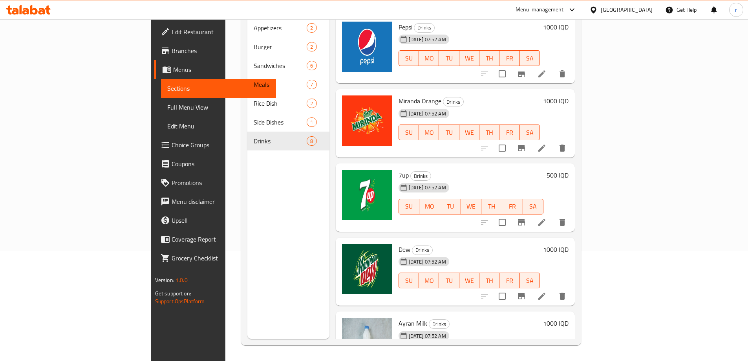
click at [569, 170] on h6 "500 IQD" at bounding box center [558, 175] width 22 height 11
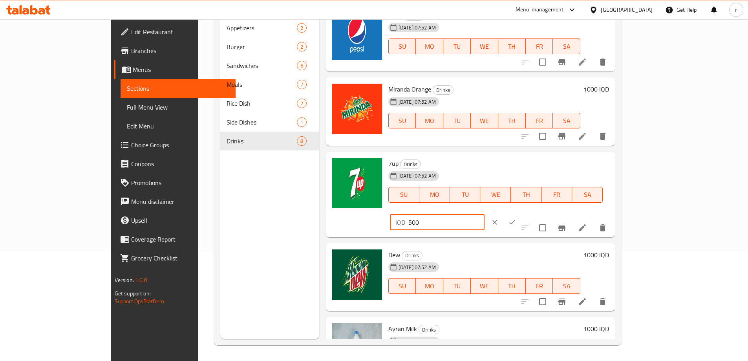
drag, startPoint x: 626, startPoint y: 167, endPoint x: 529, endPoint y: 169, distance: 97.4
click at [529, 169] on div "7up Drinks [DATE] 07:52 AM SU MO TU WE TH FR SA IQD 500 ​" at bounding box center [498, 194] width 227 height 79
type input "1000"
click at [516, 218] on icon "ok" at bounding box center [512, 222] width 8 height 8
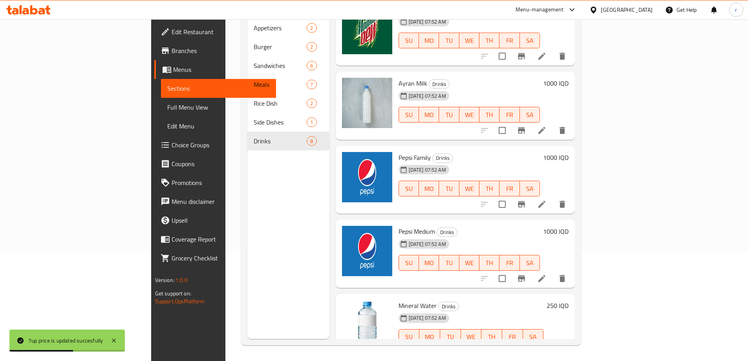
scroll to position [251, 0]
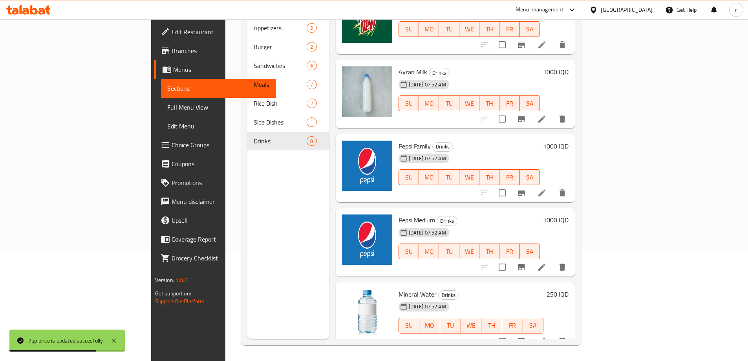
click at [569, 289] on h6 "250 IQD" at bounding box center [558, 294] width 22 height 11
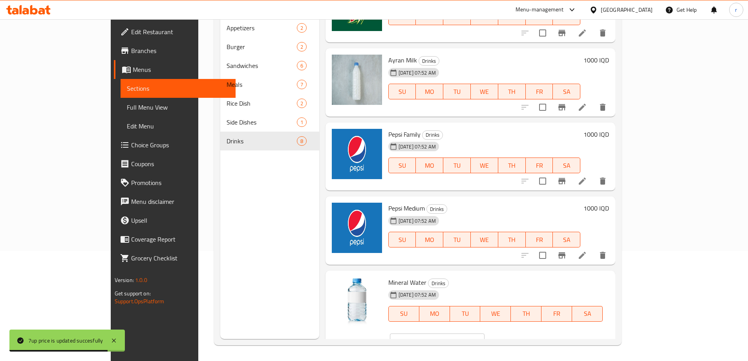
drag, startPoint x: 612, startPoint y: 285, endPoint x: 541, endPoint y: 291, distance: 71.8
click at [541, 291] on div "Mineral Water Drinks [DATE] 07:52 AM SU MO TU WE TH FR SA IQD 250 ​" at bounding box center [498, 313] width 227 height 79
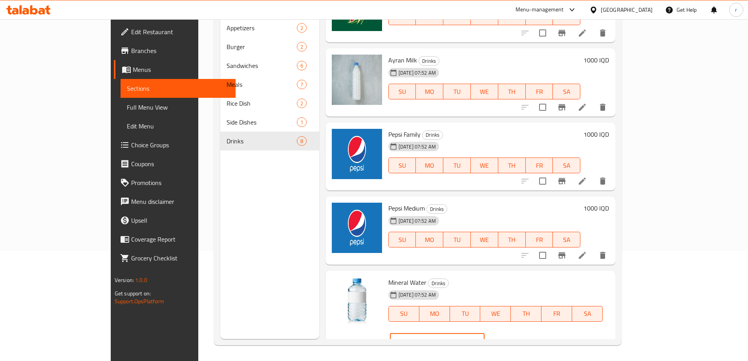
type input "500"
click at [516, 337] on icon "ok" at bounding box center [512, 341] width 8 height 8
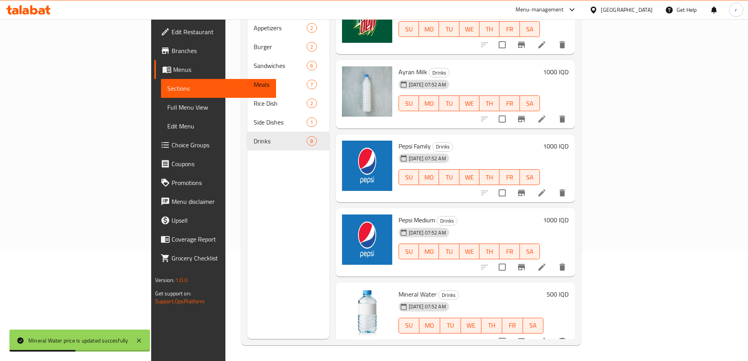
click at [569, 214] on h6 "1000 IQD" at bounding box center [556, 219] width 26 height 11
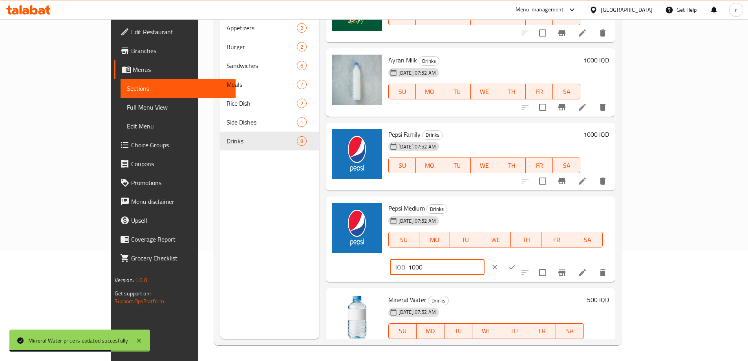
click at [485, 259] on input "1000" at bounding box center [446, 267] width 76 height 16
type input "1500"
click at [516, 263] on icon "ok" at bounding box center [512, 267] width 8 height 8
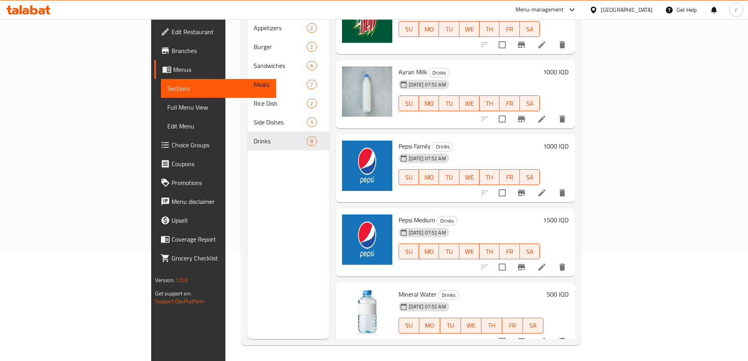
click at [569, 141] on h6 "1000 IQD" at bounding box center [556, 146] width 26 height 11
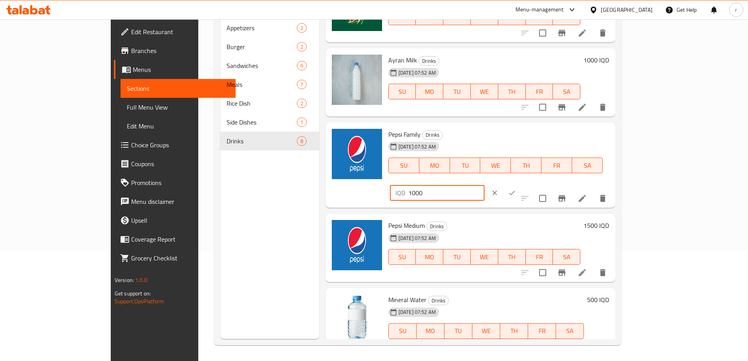
drag, startPoint x: 638, startPoint y: 136, endPoint x: 516, endPoint y: 144, distance: 122.0
click at [516, 144] on div "Pepsi Family Drinks [DATE] 07:52 AM SU MO TU WE TH FR SA IQD 1000 ​" at bounding box center [498, 165] width 227 height 79
type input "2500"
click at [516, 189] on icon "ok" at bounding box center [512, 193] width 8 height 8
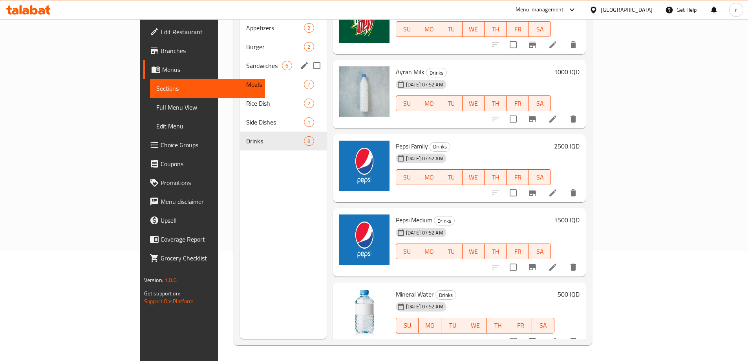
click at [240, 61] on div "Sandwiches 6" at bounding box center [283, 65] width 86 height 19
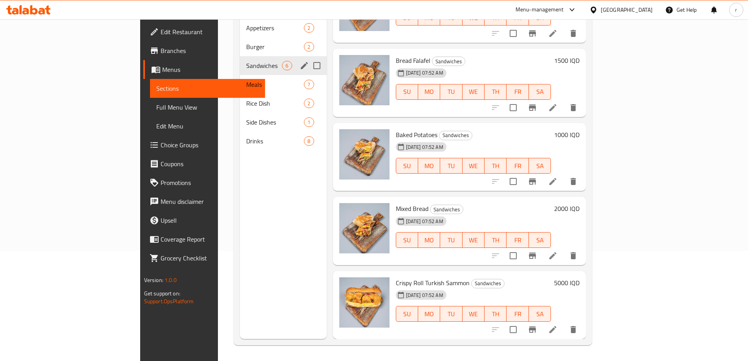
scroll to position [103, 0]
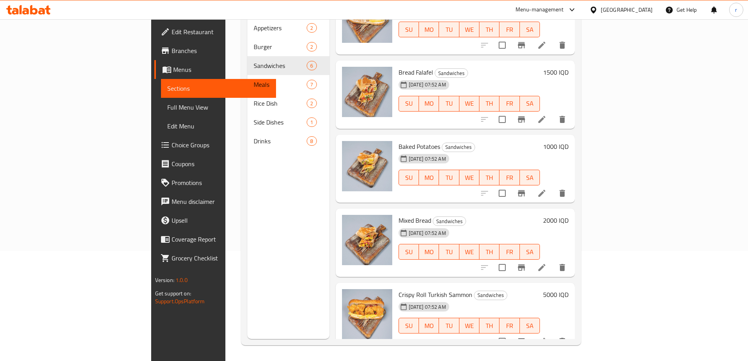
click at [569, 141] on h6 "1000 IQD" at bounding box center [556, 146] width 26 height 11
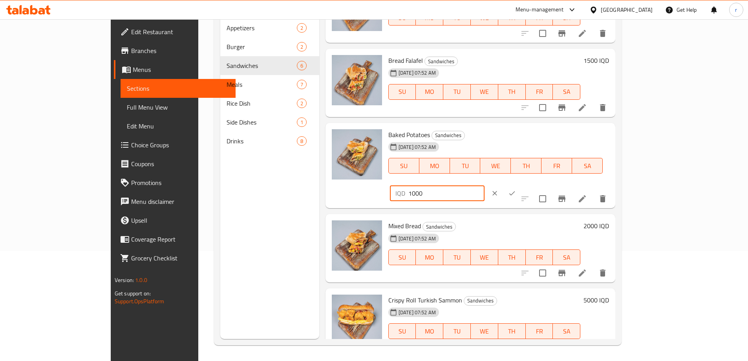
drag, startPoint x: 610, startPoint y: 140, endPoint x: 604, endPoint y: 140, distance: 5.9
click at [485, 185] on div "IQD 1000 ​" at bounding box center [437, 193] width 95 height 16
type input "2000"
click at [516, 189] on icon "ok" at bounding box center [512, 193] width 8 height 8
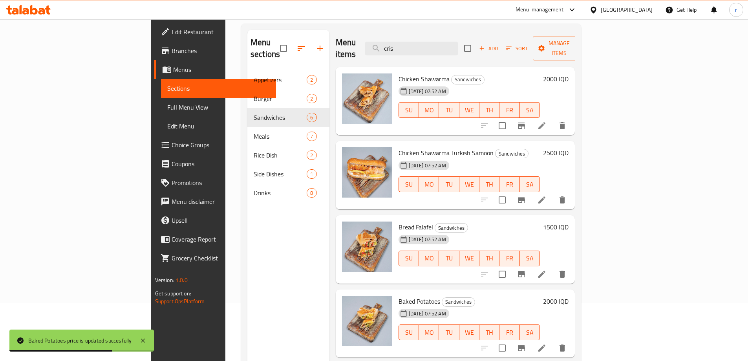
scroll to position [0, 0]
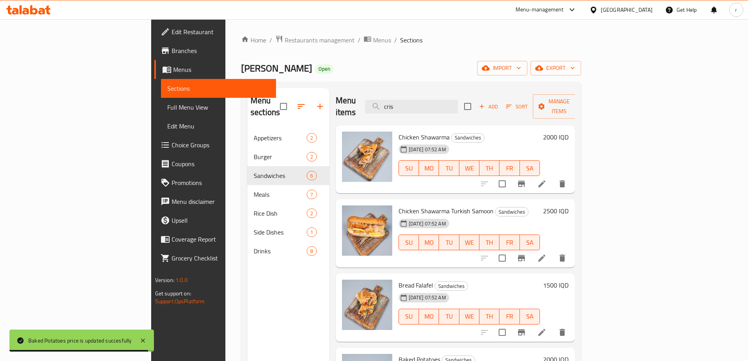
drag, startPoint x: 462, startPoint y: 103, endPoint x: 421, endPoint y: 109, distance: 41.3
click at [421, 109] on div "Menu items cris Add Sort Manage items" at bounding box center [456, 106] width 240 height 37
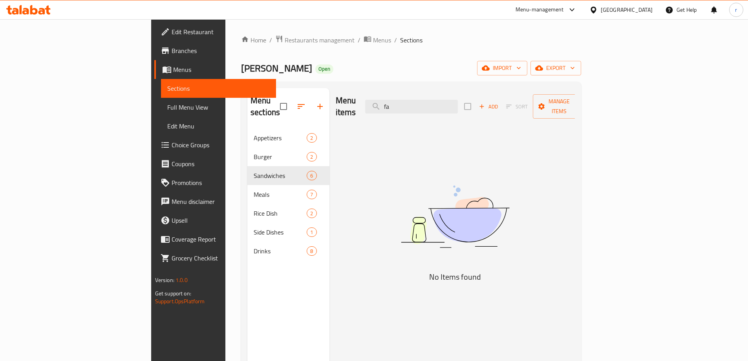
type input "f"
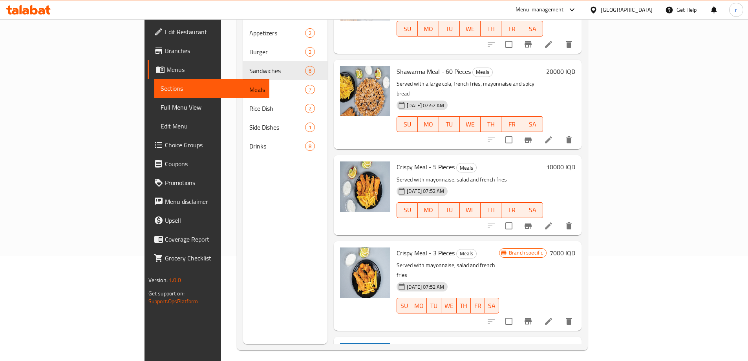
scroll to position [110, 0]
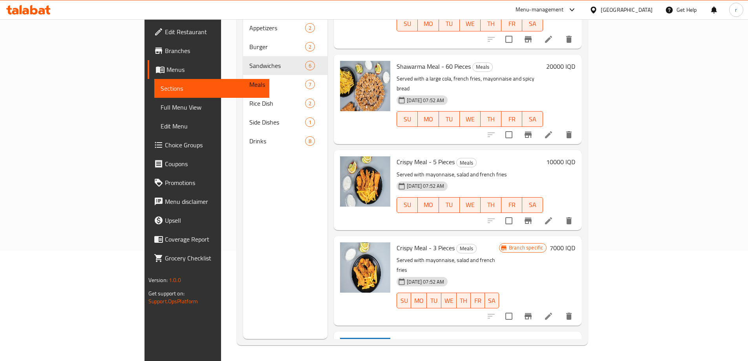
type input "f"
click at [161, 104] on span "Full Menu View" at bounding box center [212, 107] width 103 height 9
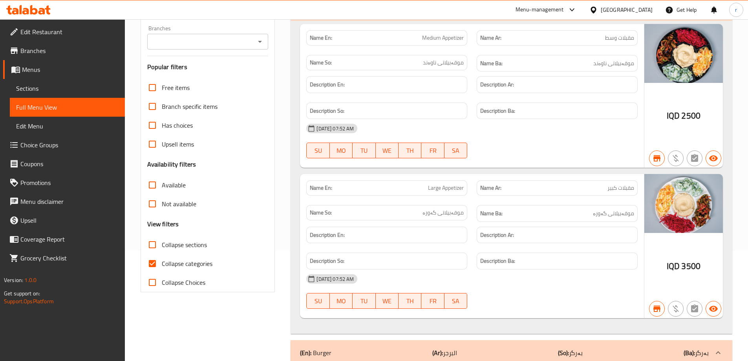
click at [172, 260] on span "Collapse categories" at bounding box center [187, 263] width 51 height 9
click at [162, 260] on input "Collapse categories" at bounding box center [152, 263] width 19 height 19
checkbox input "false"
click at [178, 245] on span "Collapse sections" at bounding box center [184, 244] width 45 height 9
click at [162, 245] on input "Collapse sections" at bounding box center [152, 244] width 19 height 19
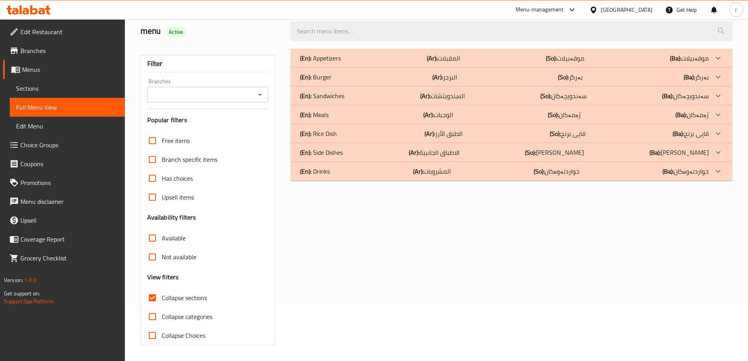
scroll to position [57, 0]
click at [186, 247] on div "Available" at bounding box center [207, 238] width 121 height 19
click at [175, 296] on span "Collapse sections" at bounding box center [184, 297] width 45 height 9
click at [162, 296] on input "Collapse sections" at bounding box center [152, 297] width 19 height 19
checkbox input "false"
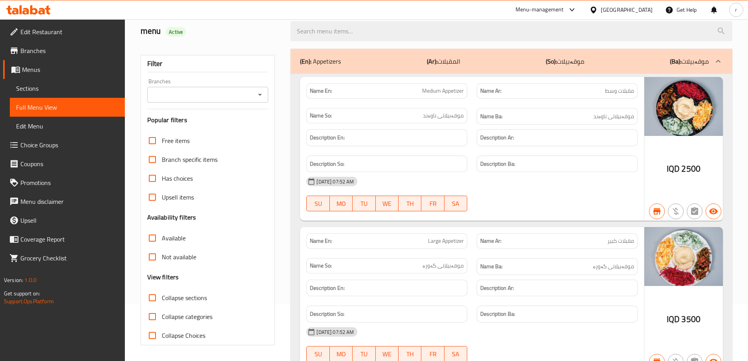
click at [199, 104] on div "Filter Branches Branches Popular filters Free items Branch specific items Has c…" at bounding box center [208, 200] width 135 height 290
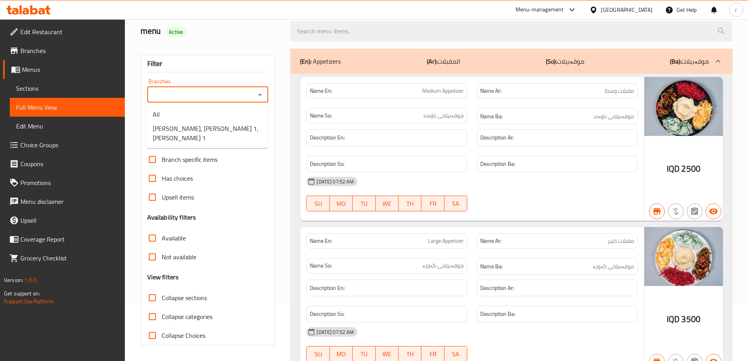
click at [199, 100] on input "Branches" at bounding box center [202, 94] width 104 height 11
click at [196, 130] on span "[PERSON_NAME], [PERSON_NAME] 1، [PERSON_NAME] 1" at bounding box center [207, 133] width 109 height 19
type input "[PERSON_NAME], [PERSON_NAME] 1، [PERSON_NAME] 1"
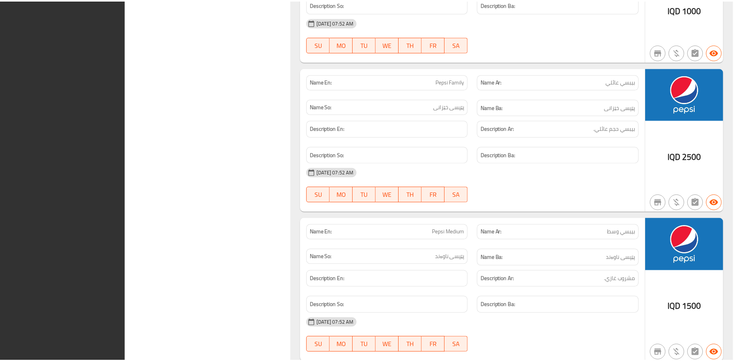
scroll to position [4398, 0]
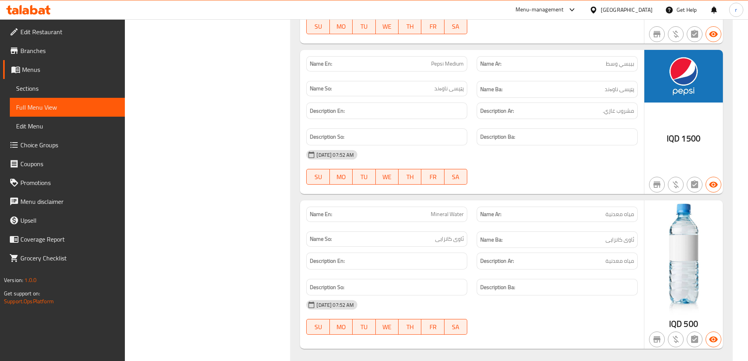
click at [22, 11] on icon at bounding box center [28, 9] width 44 height 9
